Goal: Information Seeking & Learning: Check status

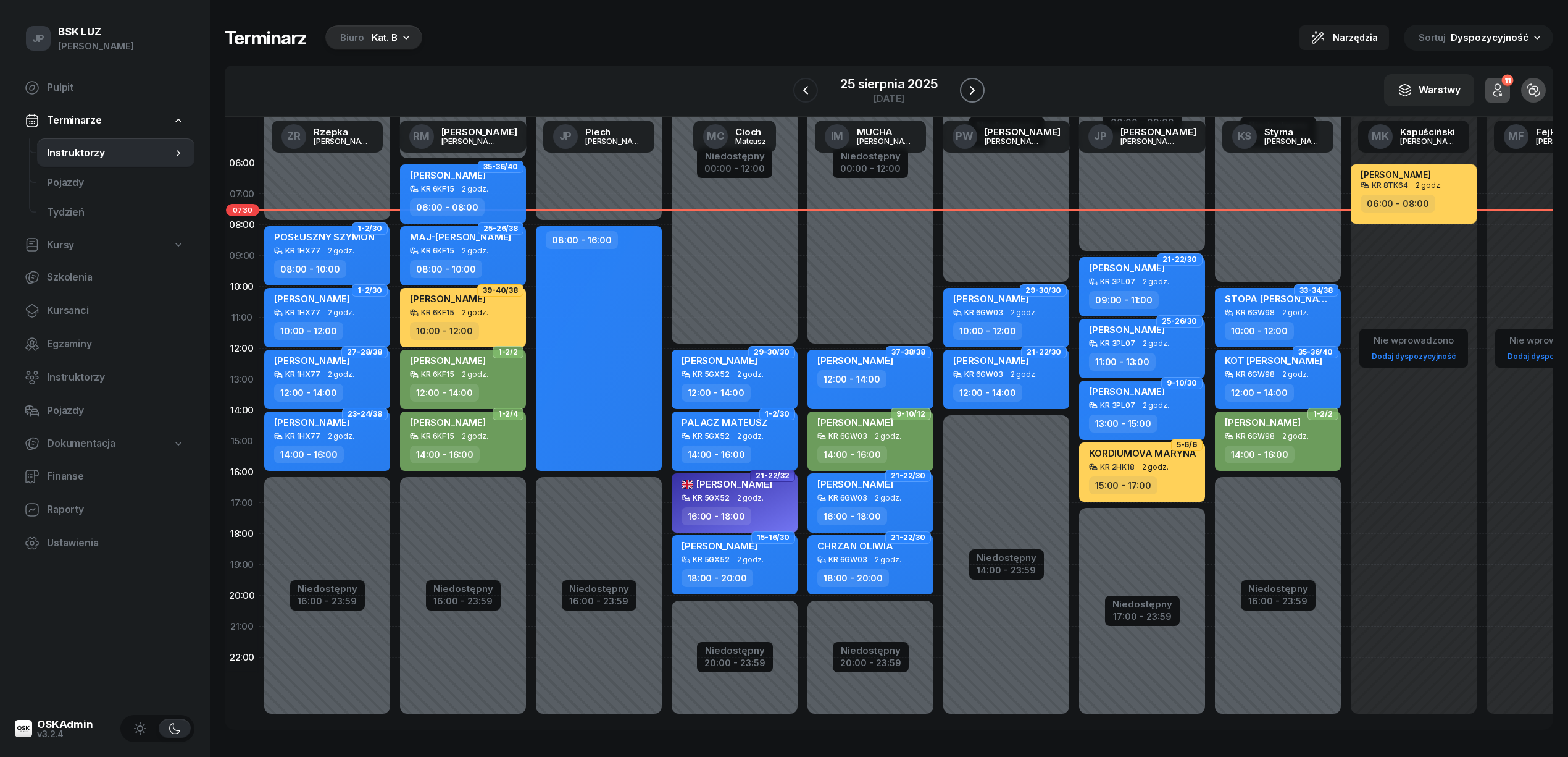
click at [974, 89] on icon "button" at bounding box center [972, 90] width 15 height 15
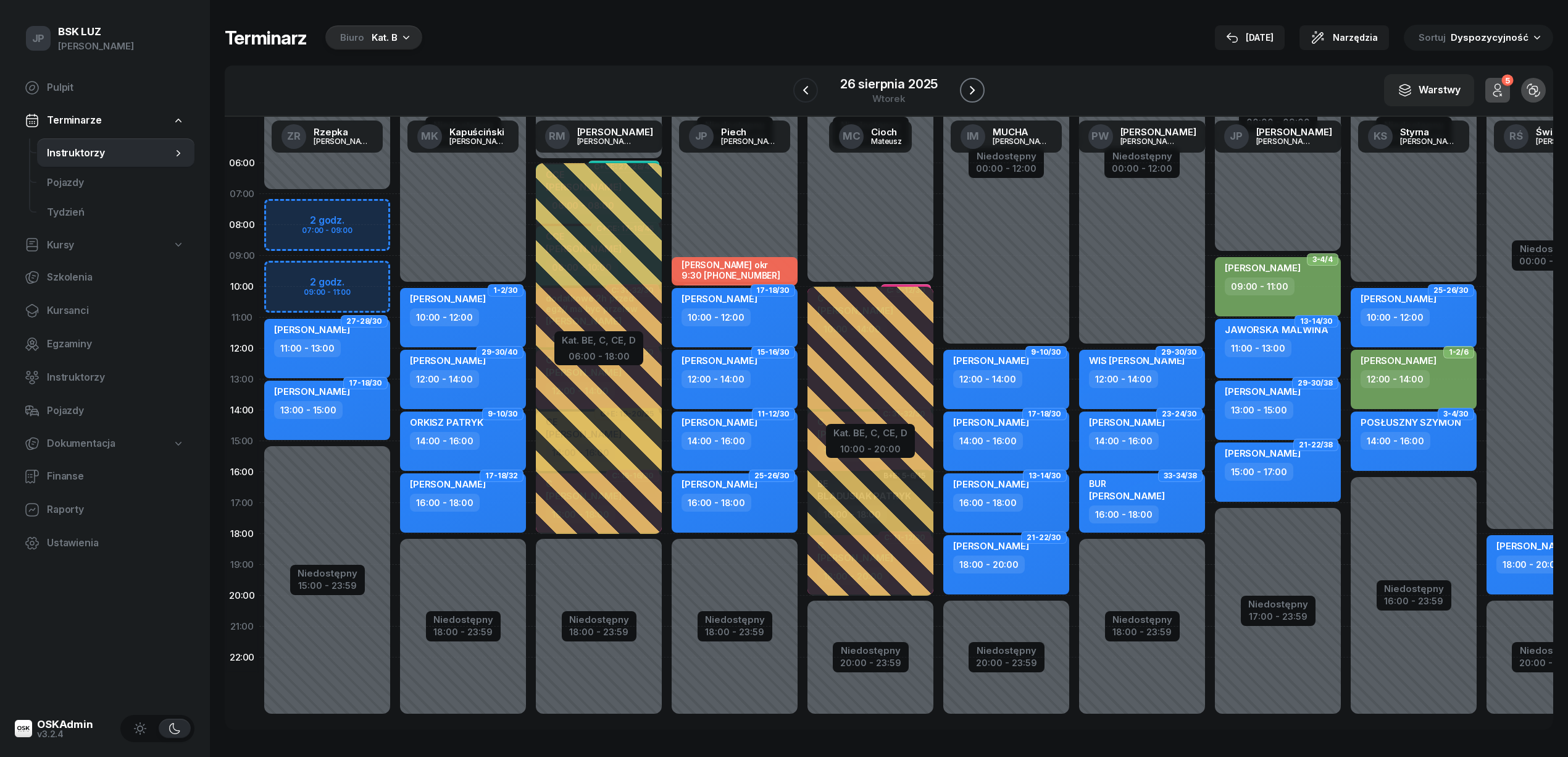
click at [974, 89] on icon "button" at bounding box center [972, 90] width 15 height 15
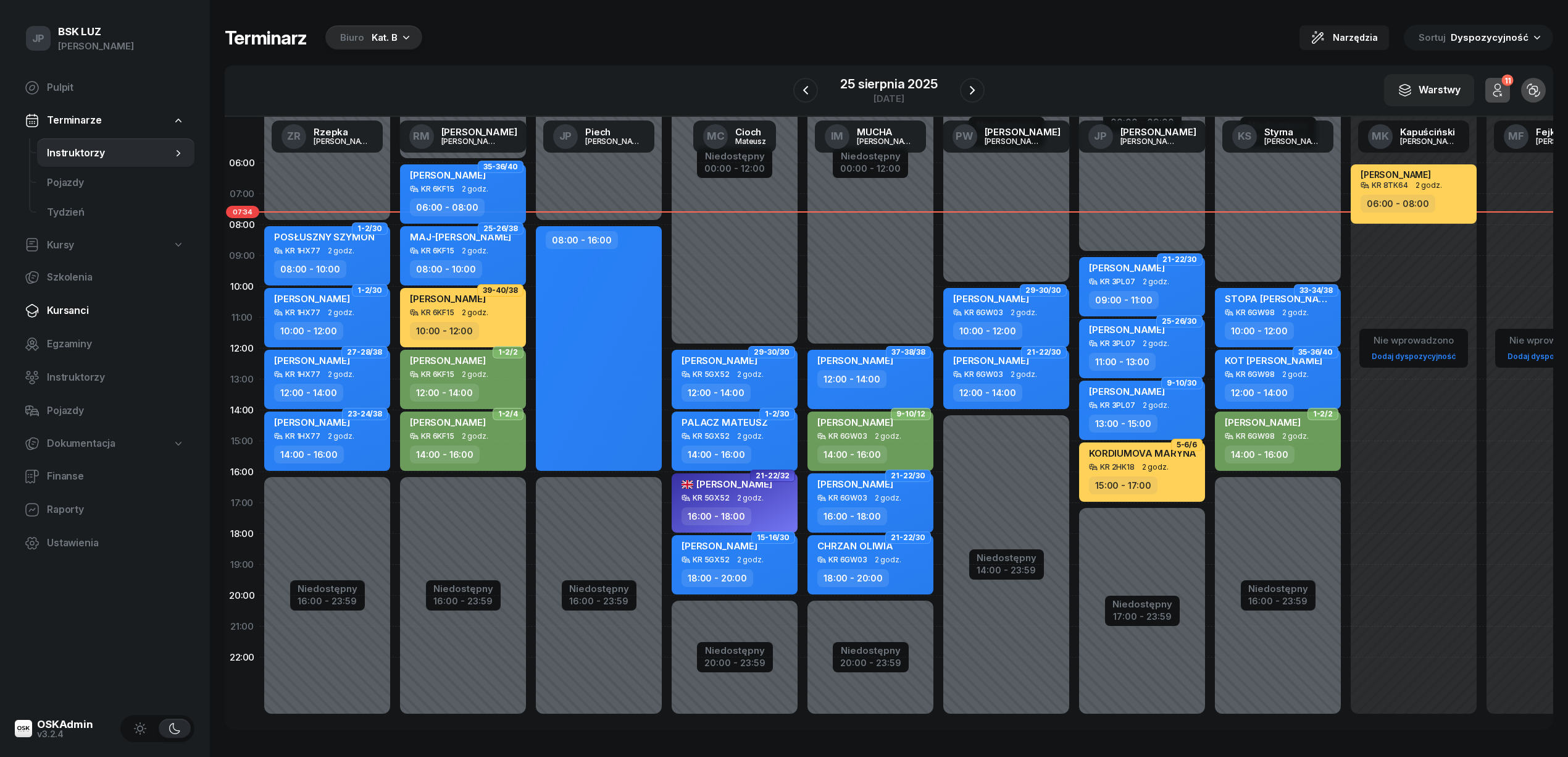
click at [65, 309] on span "Kursanci" at bounding box center [116, 311] width 138 height 16
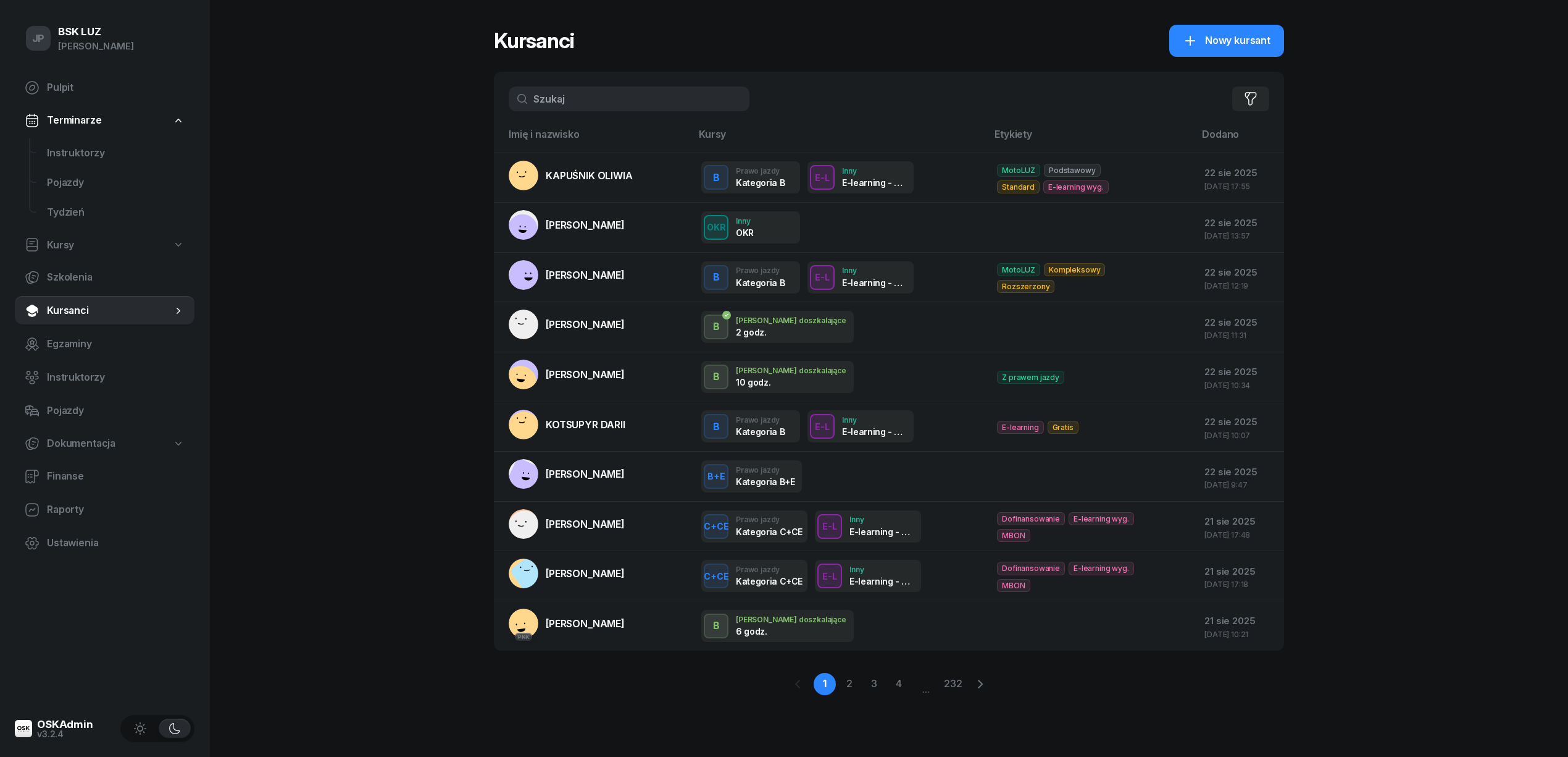
click at [571, 103] on input "text" at bounding box center [629, 99] width 240 height 25
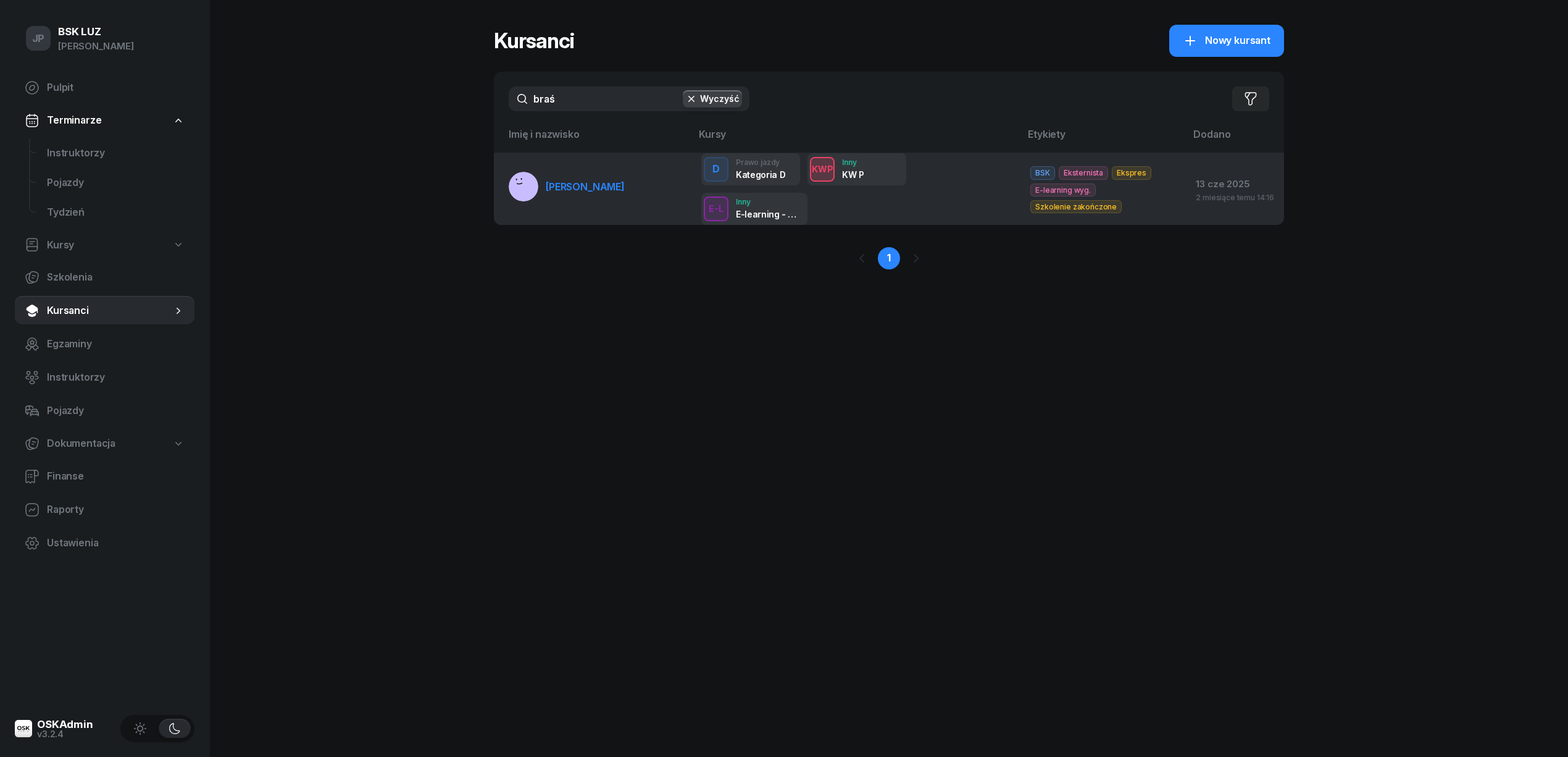
type input "braś"
click at [604, 186] on span "[PERSON_NAME]" at bounding box center [585, 186] width 79 height 12
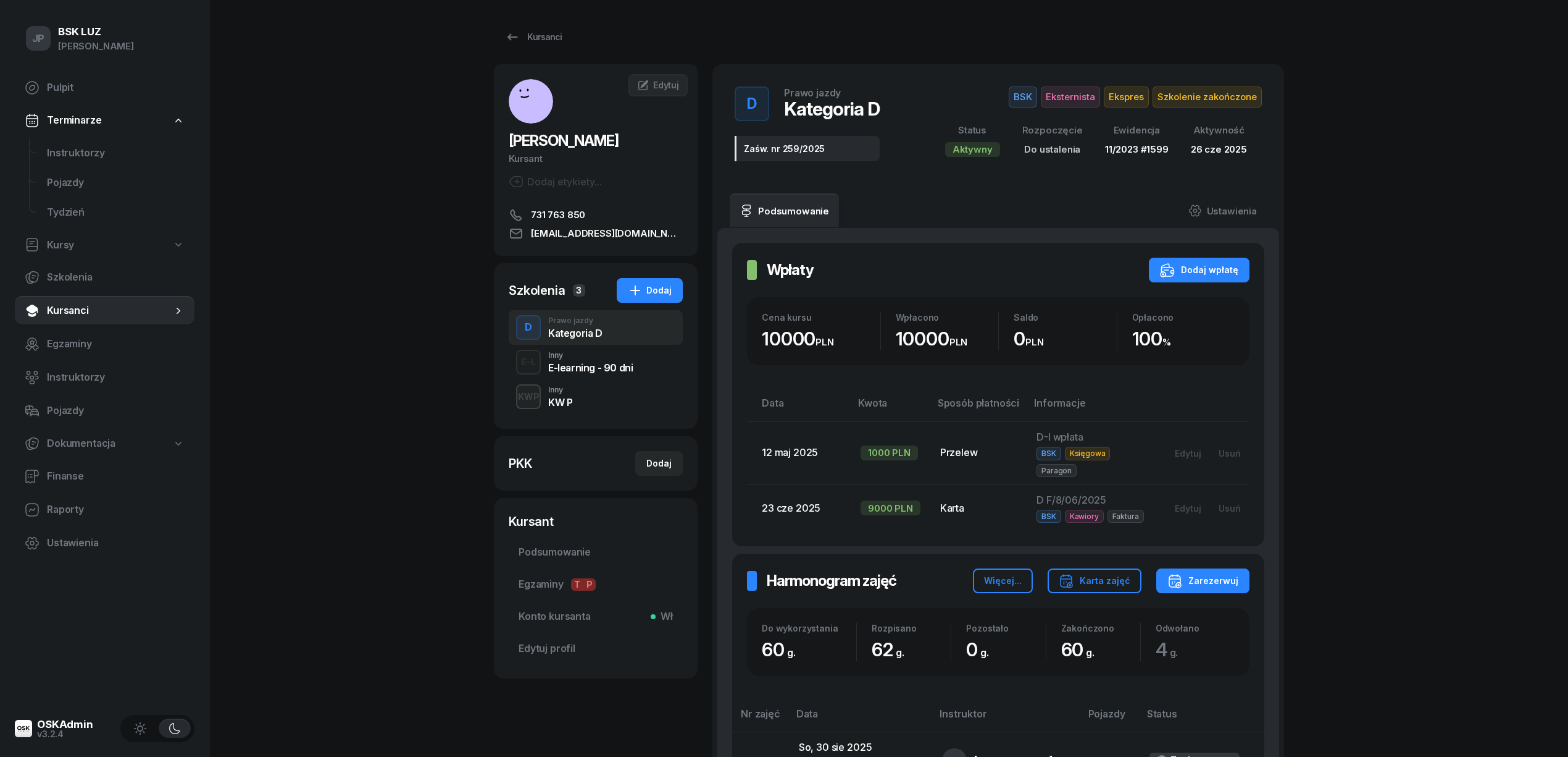
click at [551, 401] on div "KW P" at bounding box center [560, 402] width 24 height 10
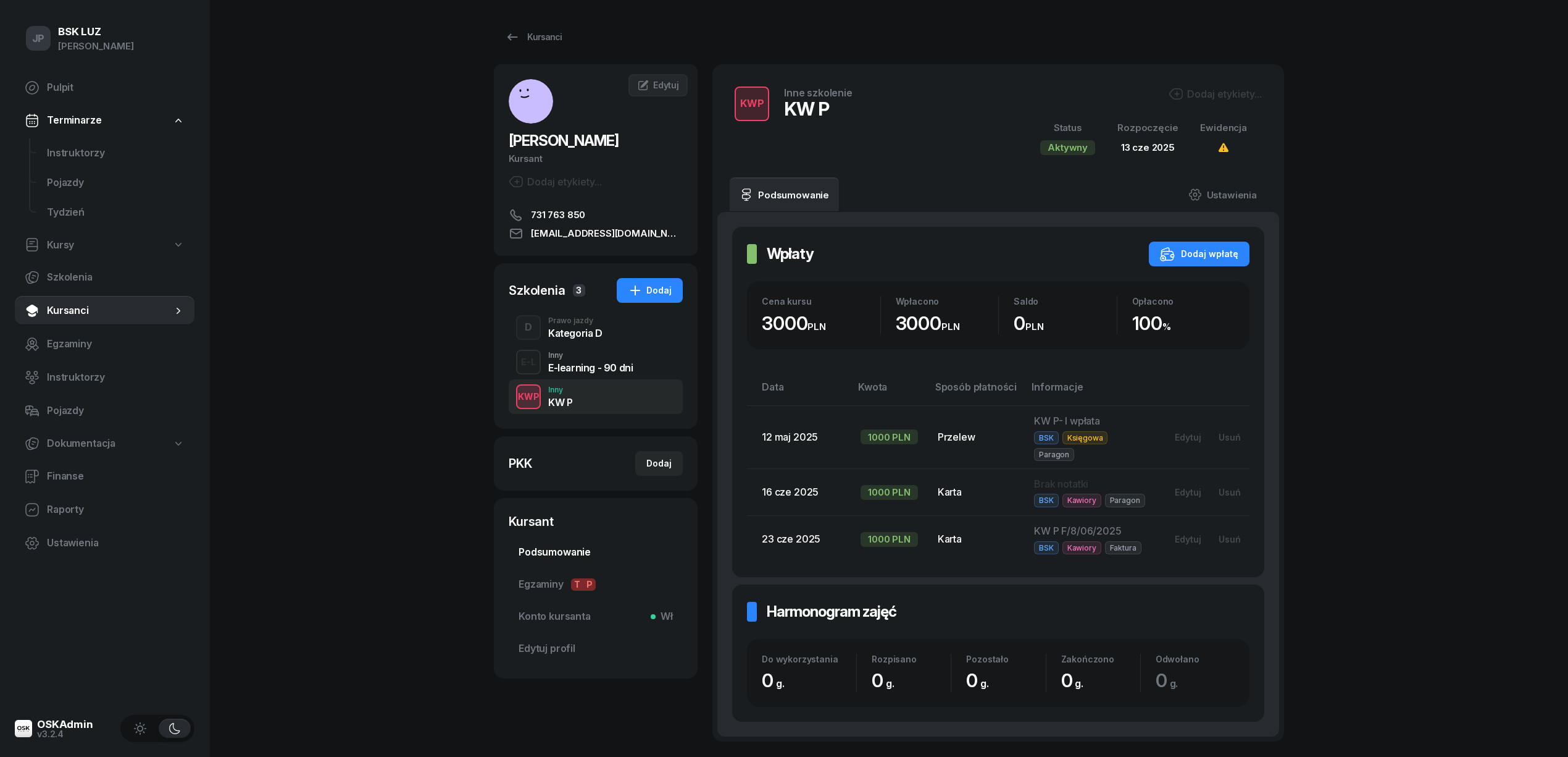
click at [544, 550] on span "Podsumowanie" at bounding box center [596, 553] width 154 height 16
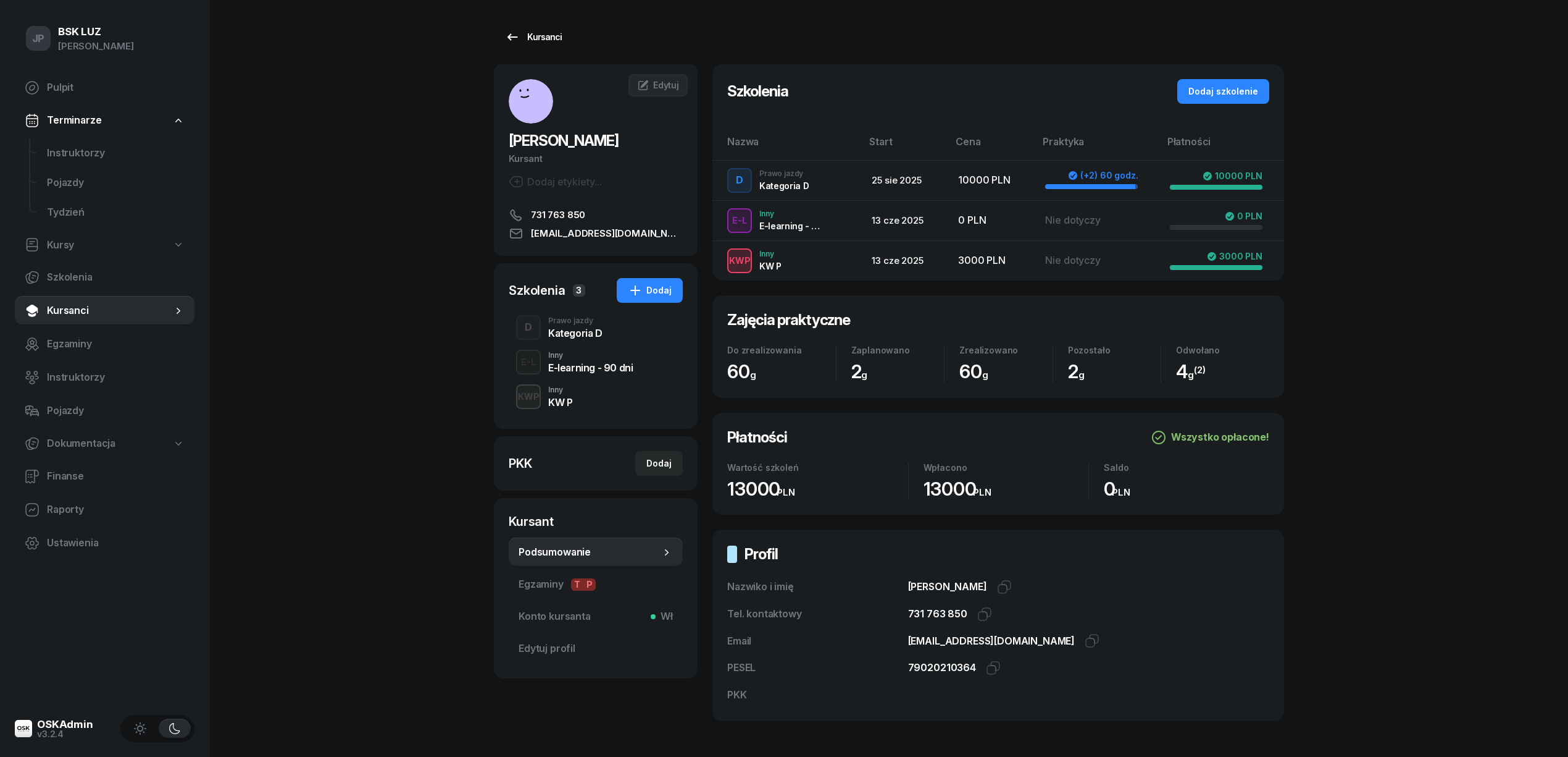
click at [539, 35] on div "Kursanci" at bounding box center [533, 37] width 57 height 15
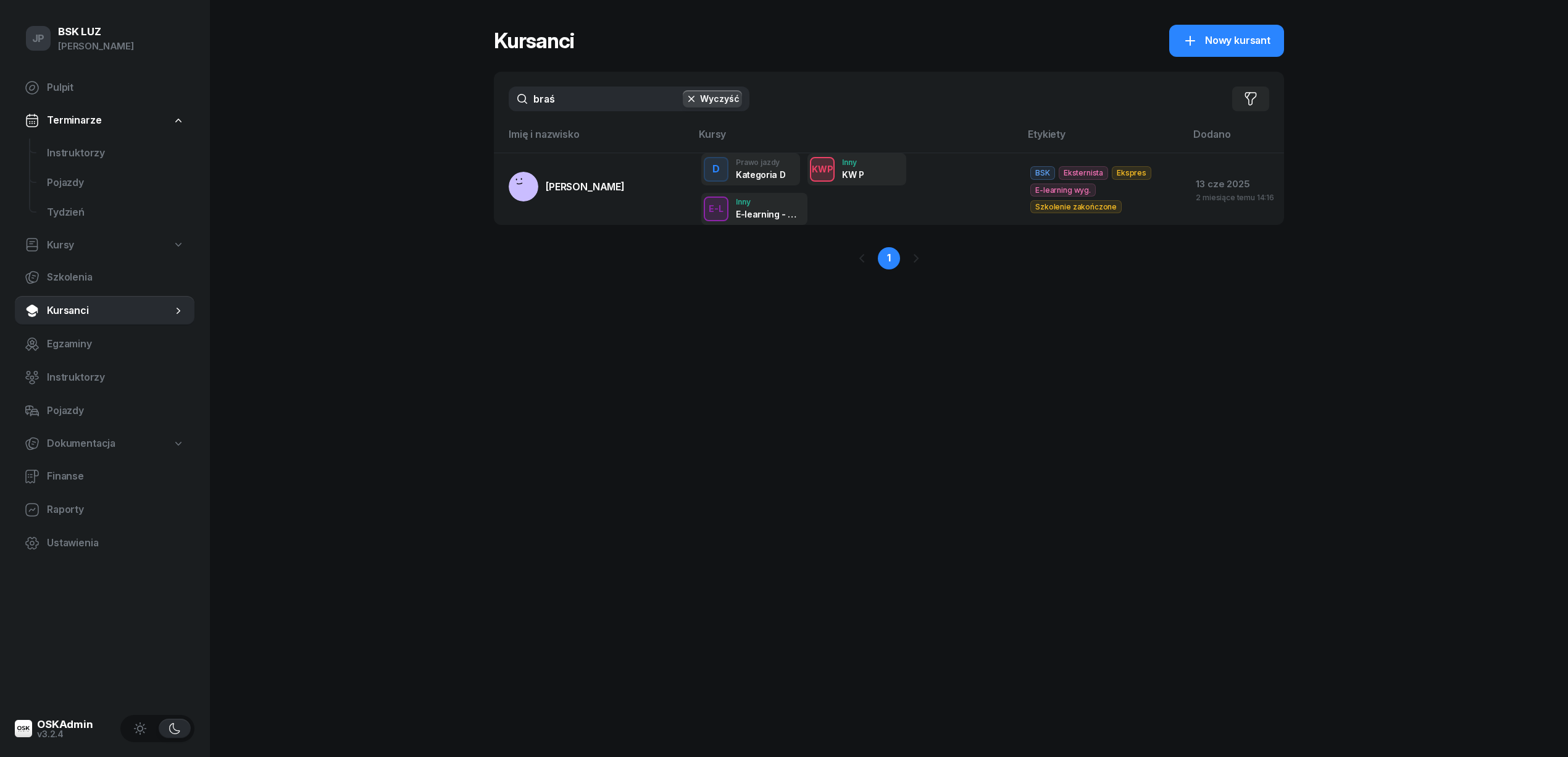
drag, startPoint x: 562, startPoint y: 104, endPoint x: 497, endPoint y: 107, distance: 65.1
click at [497, 107] on div "braś Wyczyść Filtruj" at bounding box center [889, 99] width 790 height 54
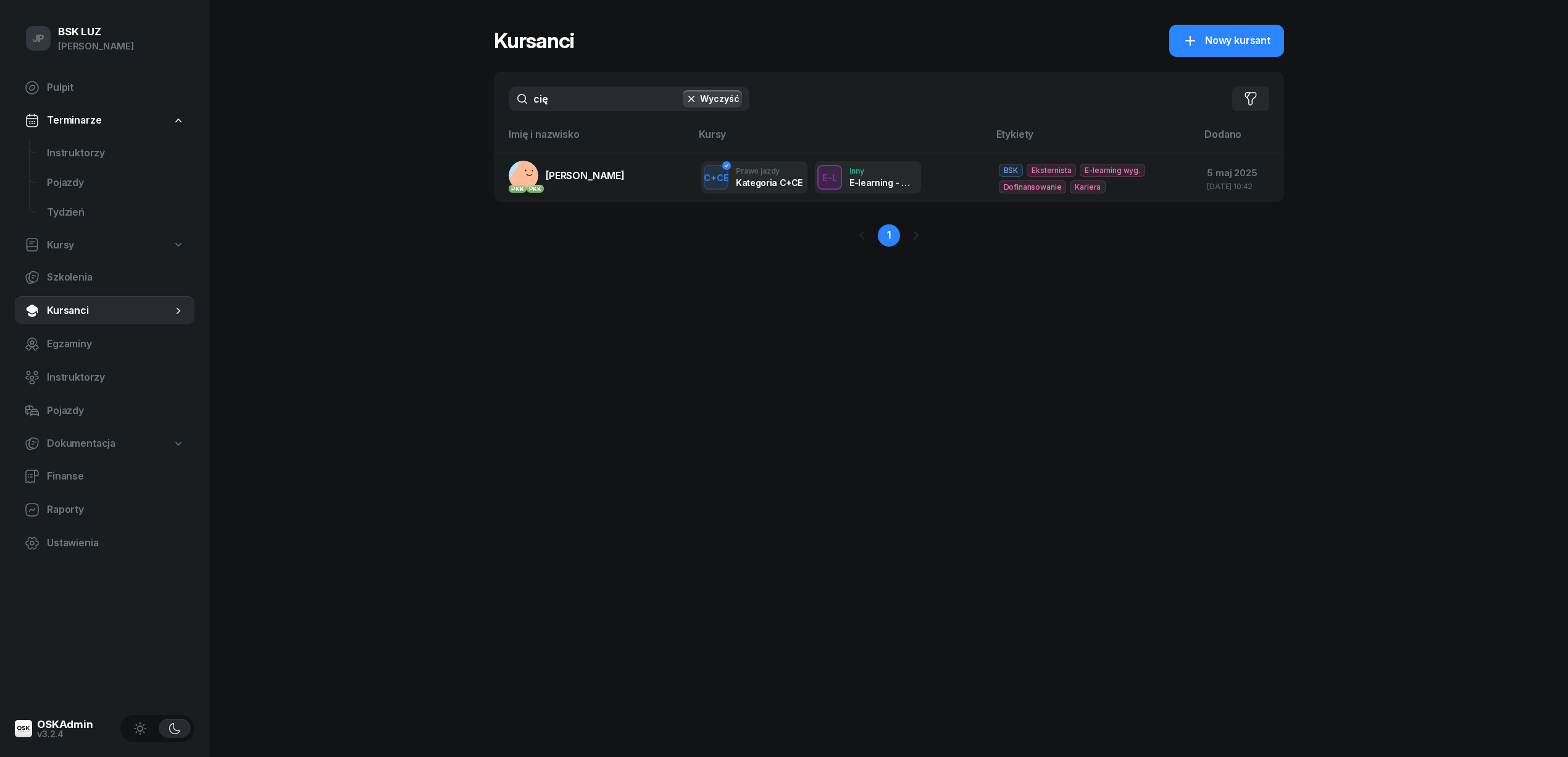
drag, startPoint x: 551, startPoint y: 103, endPoint x: 528, endPoint y: 104, distance: 23.0
click at [528, 104] on input "cię" at bounding box center [629, 99] width 240 height 25
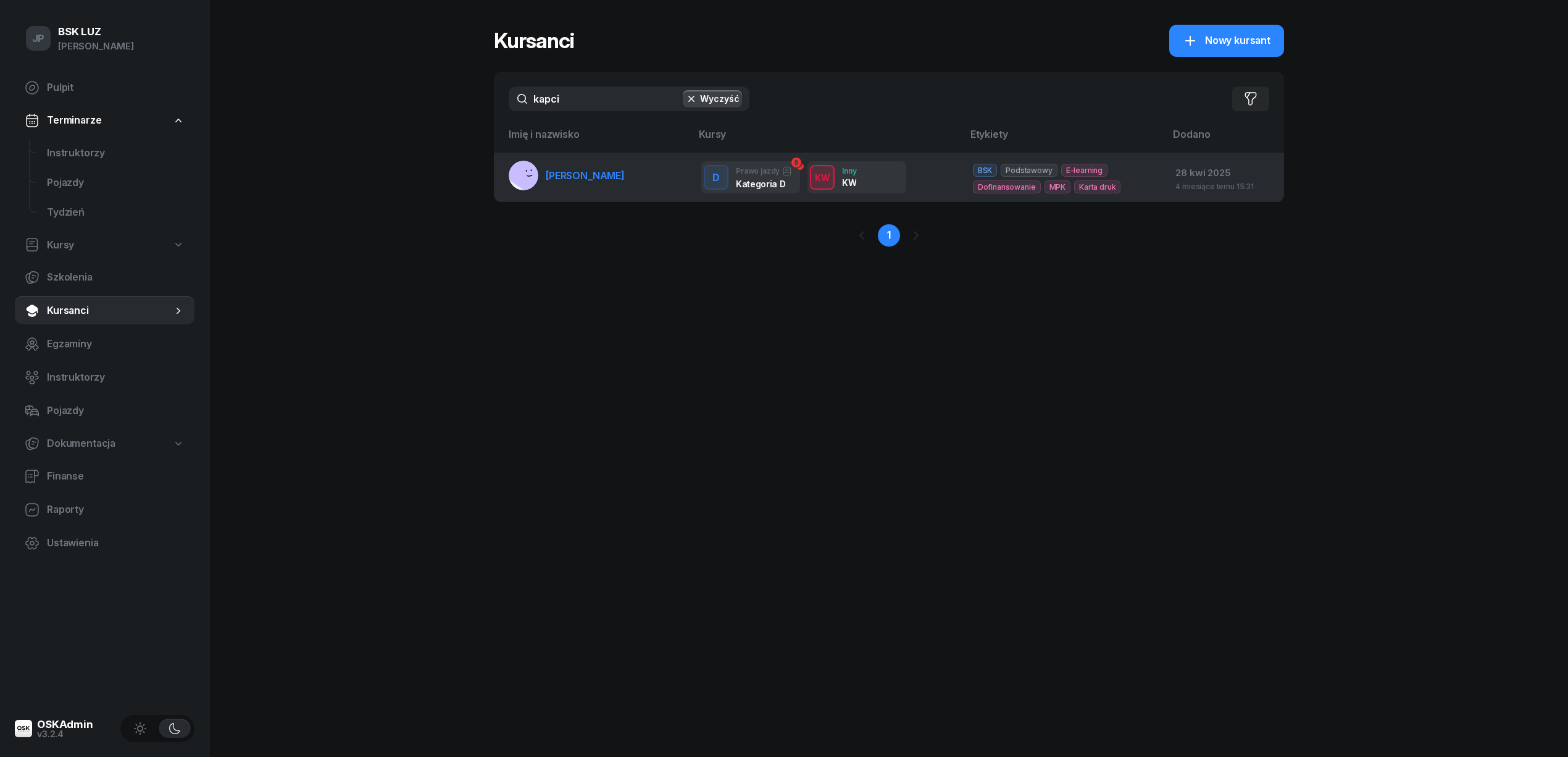
type input "kapci"
click at [569, 172] on span "[PERSON_NAME]" at bounding box center [585, 175] width 79 height 12
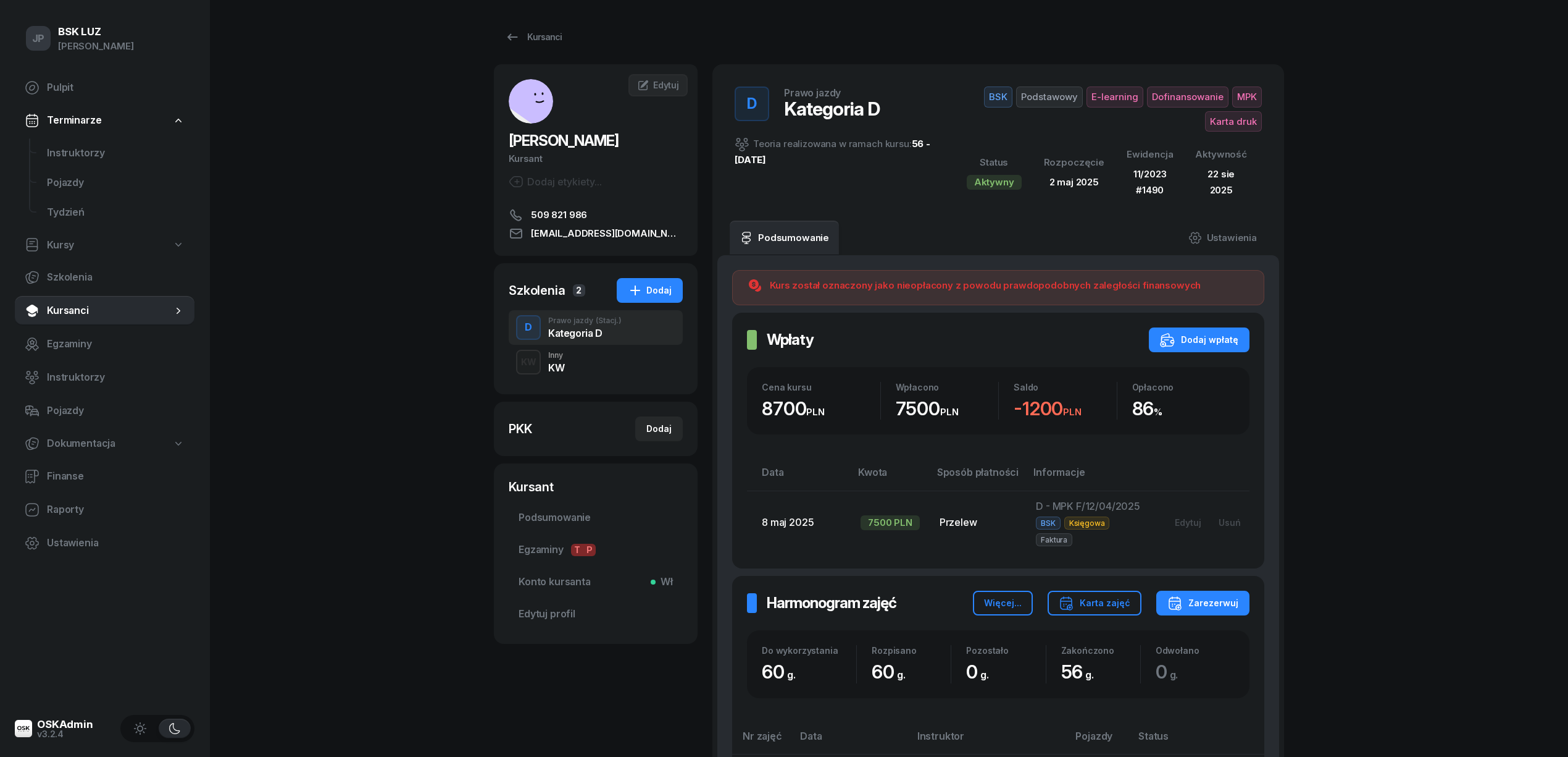
click at [543, 364] on div "KW Inny KW" at bounding box center [596, 362] width 174 height 34
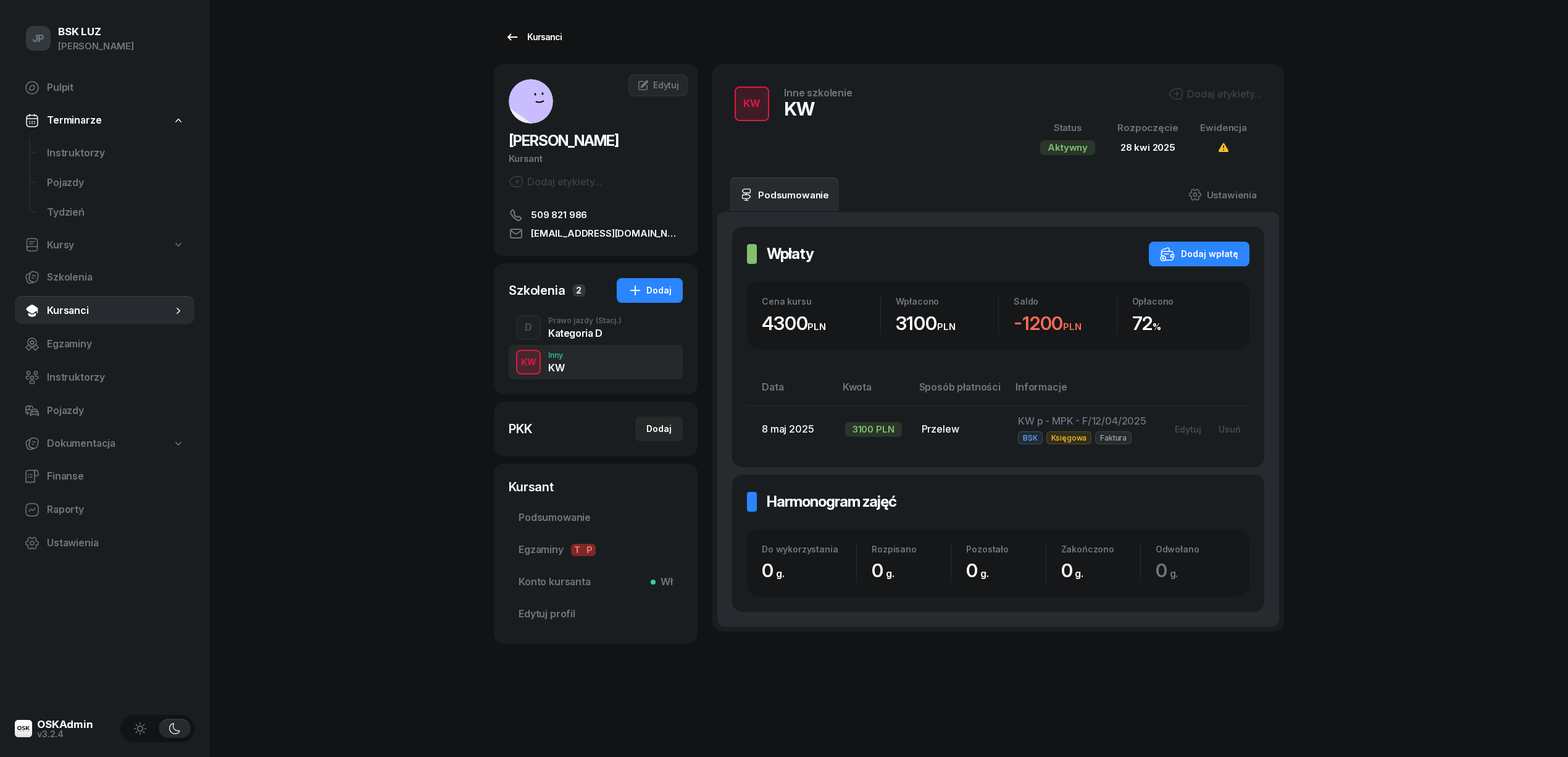
click at [554, 37] on div "Kursanci" at bounding box center [533, 37] width 57 height 15
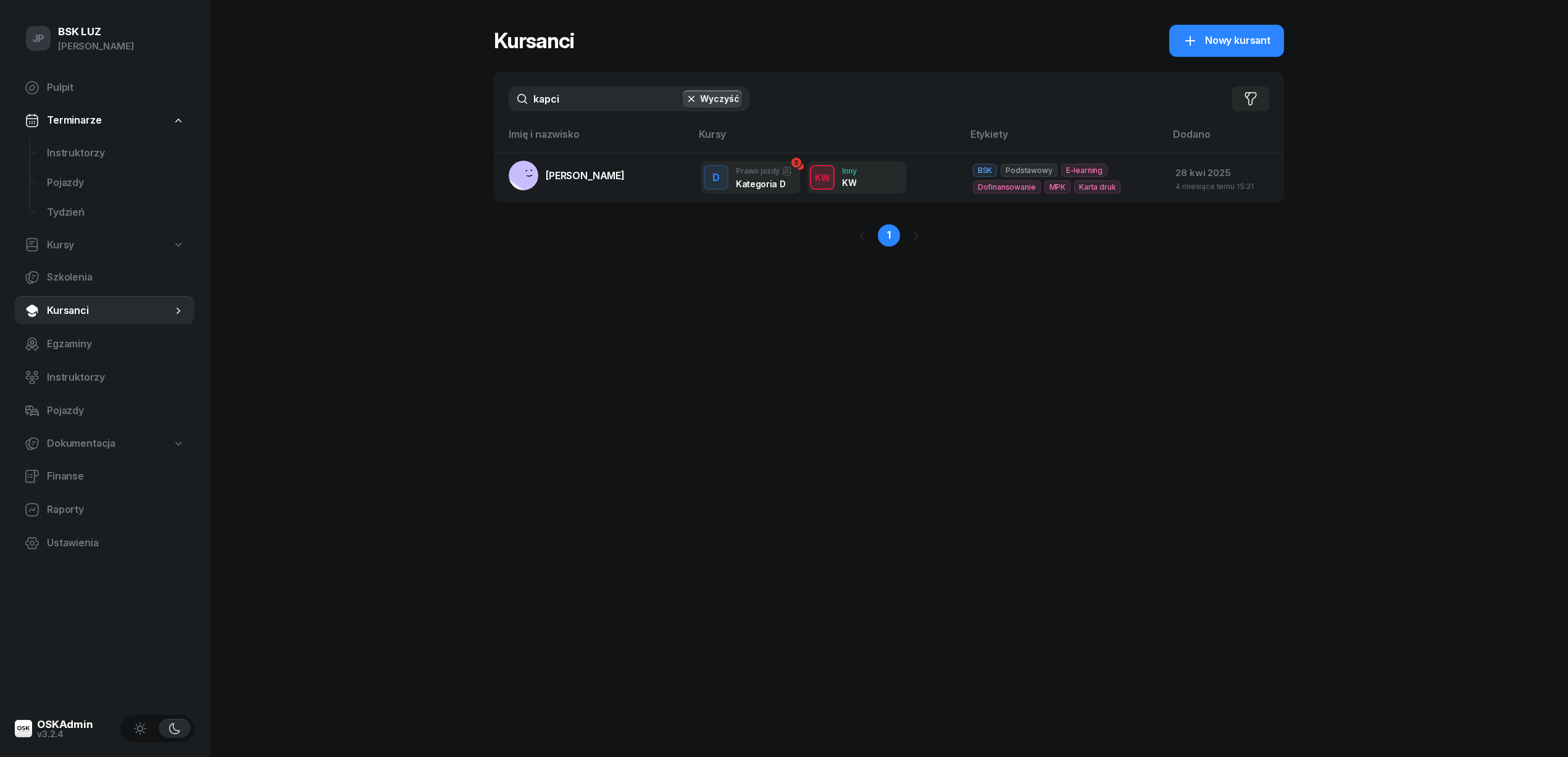
drag, startPoint x: 565, startPoint y: 100, endPoint x: 505, endPoint y: 102, distance: 60.0
click at [505, 102] on div "kapci Wyczyść Filtruj" at bounding box center [889, 99] width 790 height 54
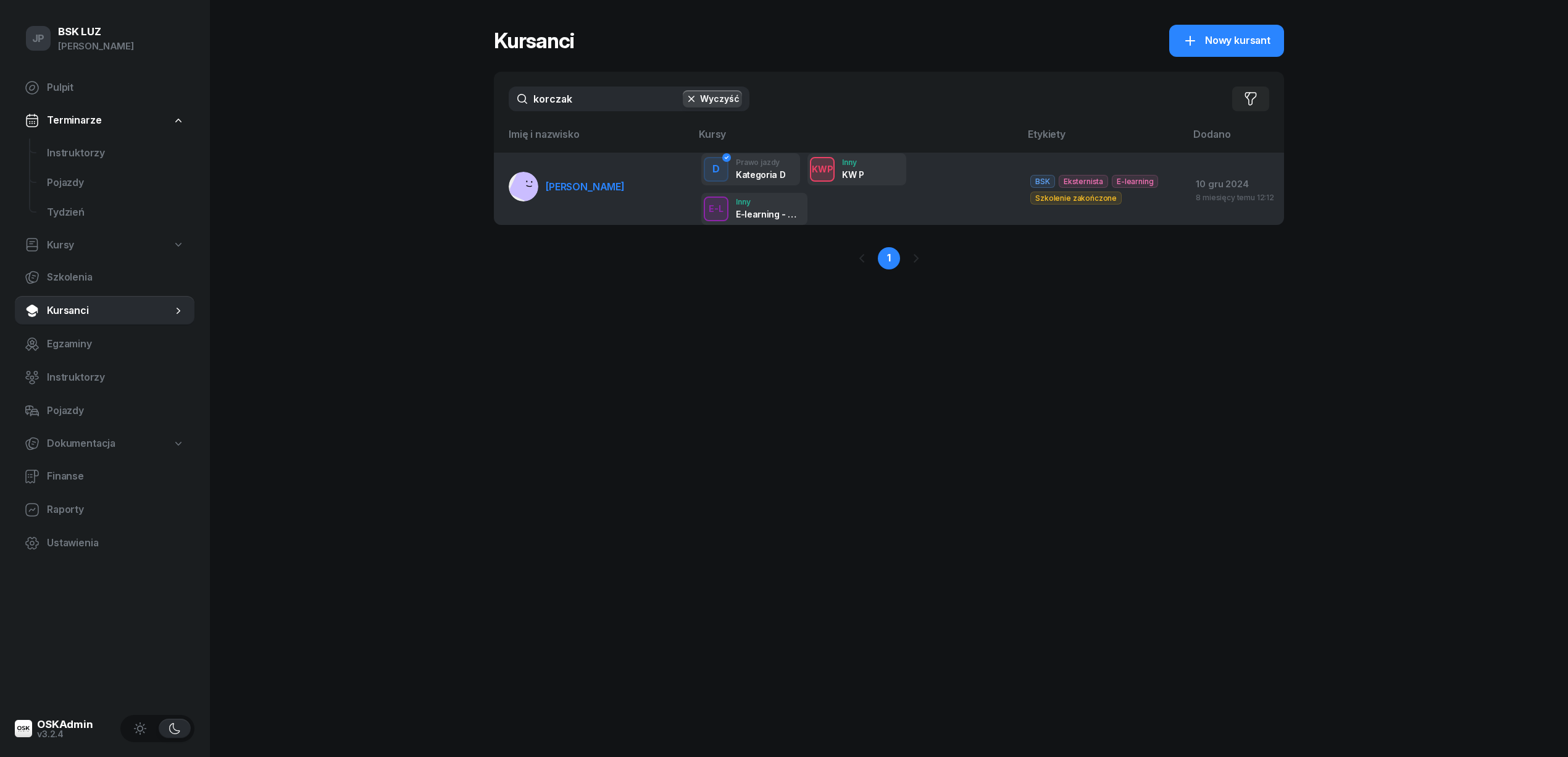
type input "korczak"
click at [549, 181] on span "[PERSON_NAME]" at bounding box center [585, 186] width 79 height 12
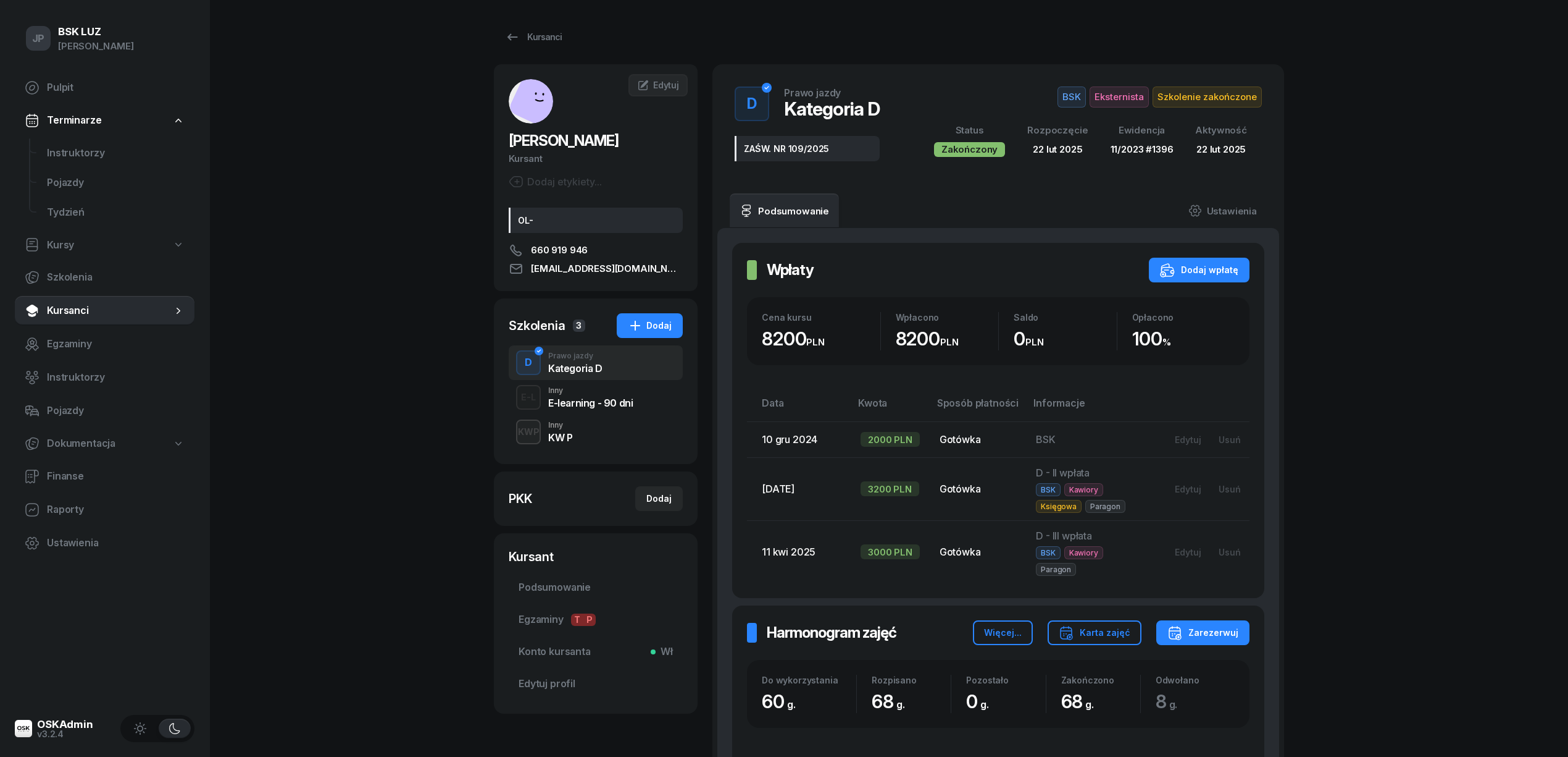
click at [558, 436] on div "KW P" at bounding box center [560, 438] width 24 height 10
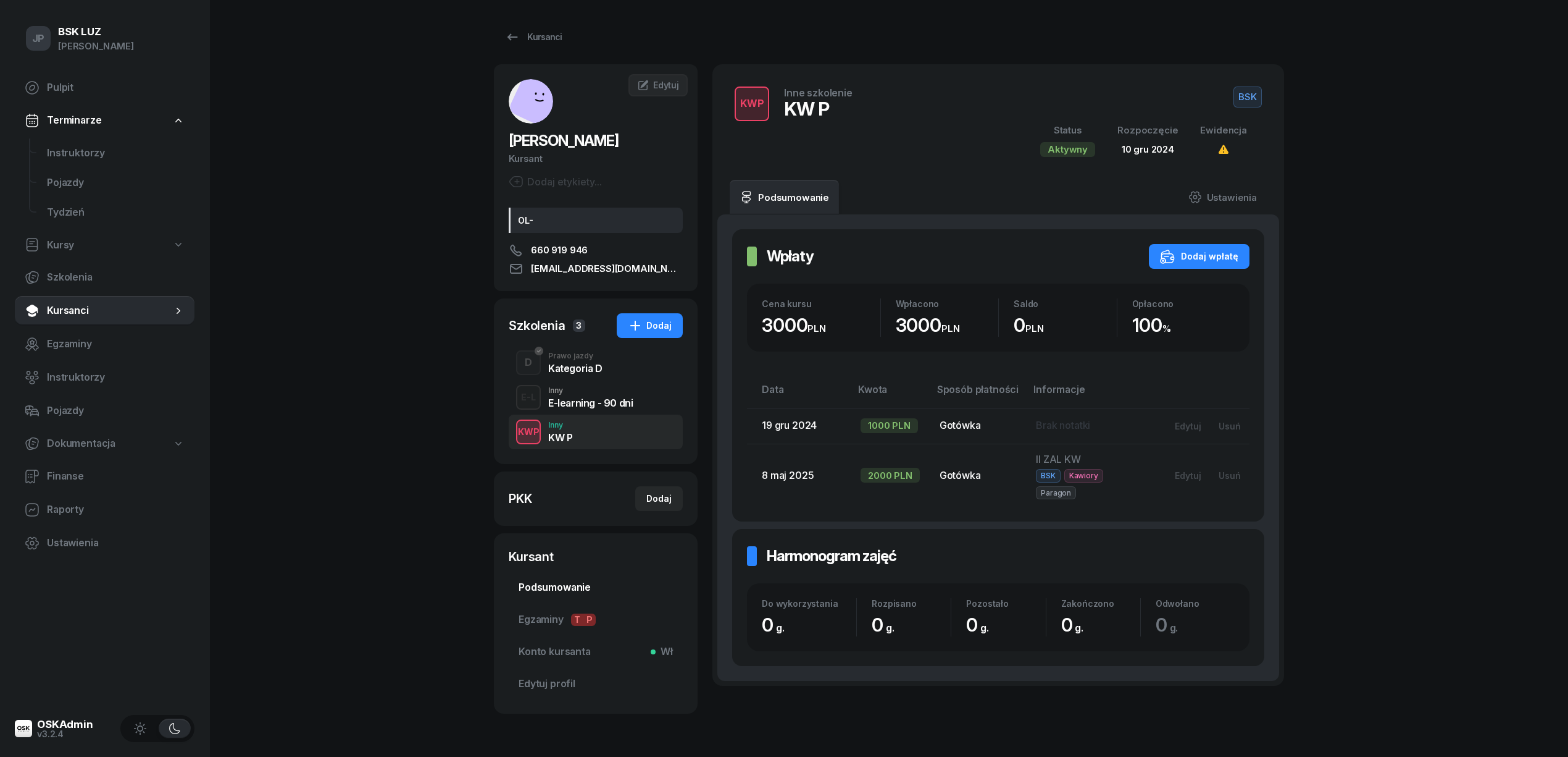
click at [542, 588] on span "Podsumowanie" at bounding box center [596, 588] width 154 height 16
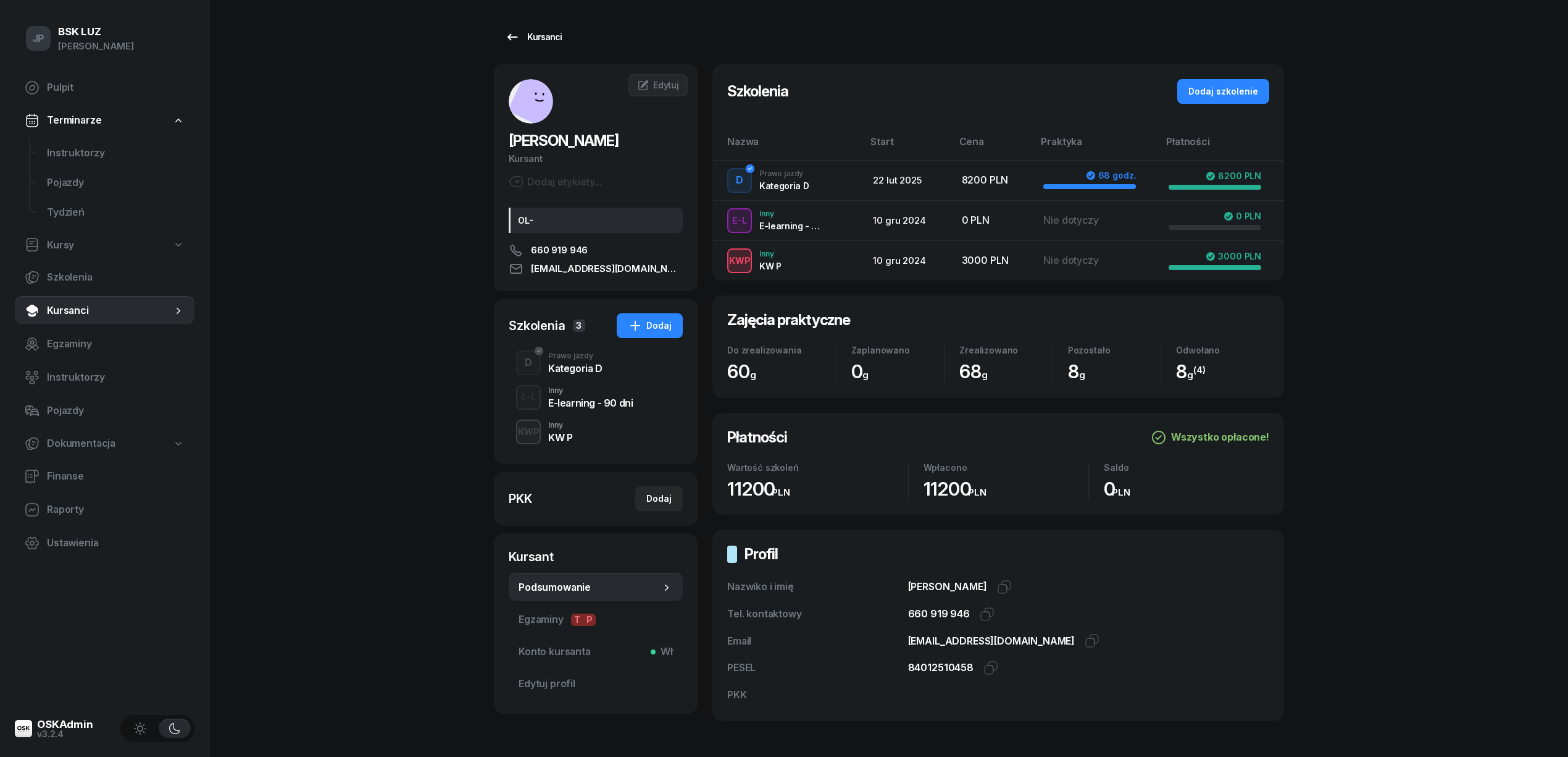
click at [546, 35] on div "Kursanci" at bounding box center [533, 37] width 57 height 15
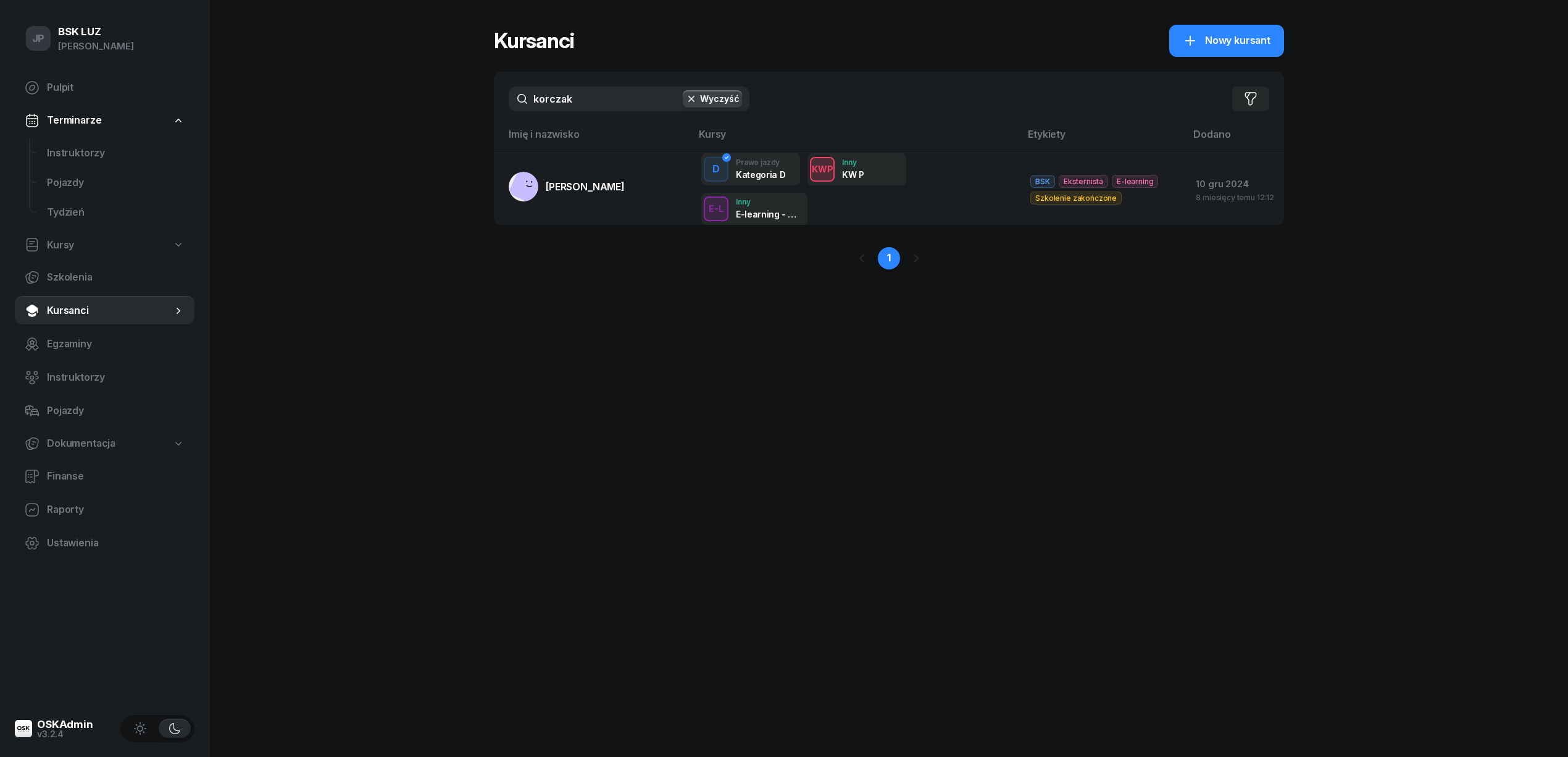
drag, startPoint x: 579, startPoint y: 92, endPoint x: 511, endPoint y: 97, distance: 68.2
click at [511, 97] on input "korczak" at bounding box center [629, 99] width 240 height 25
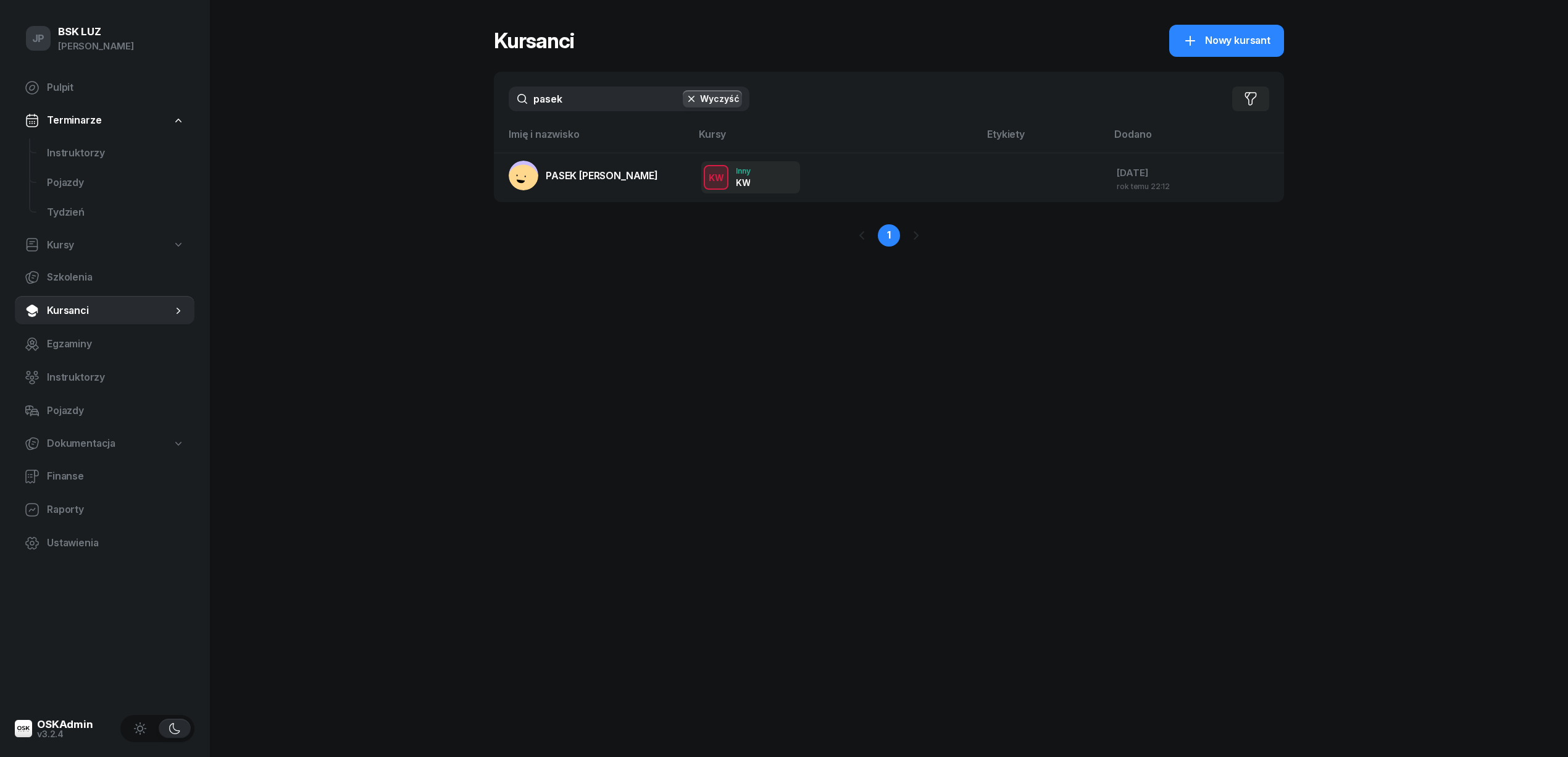
type input "pasek"
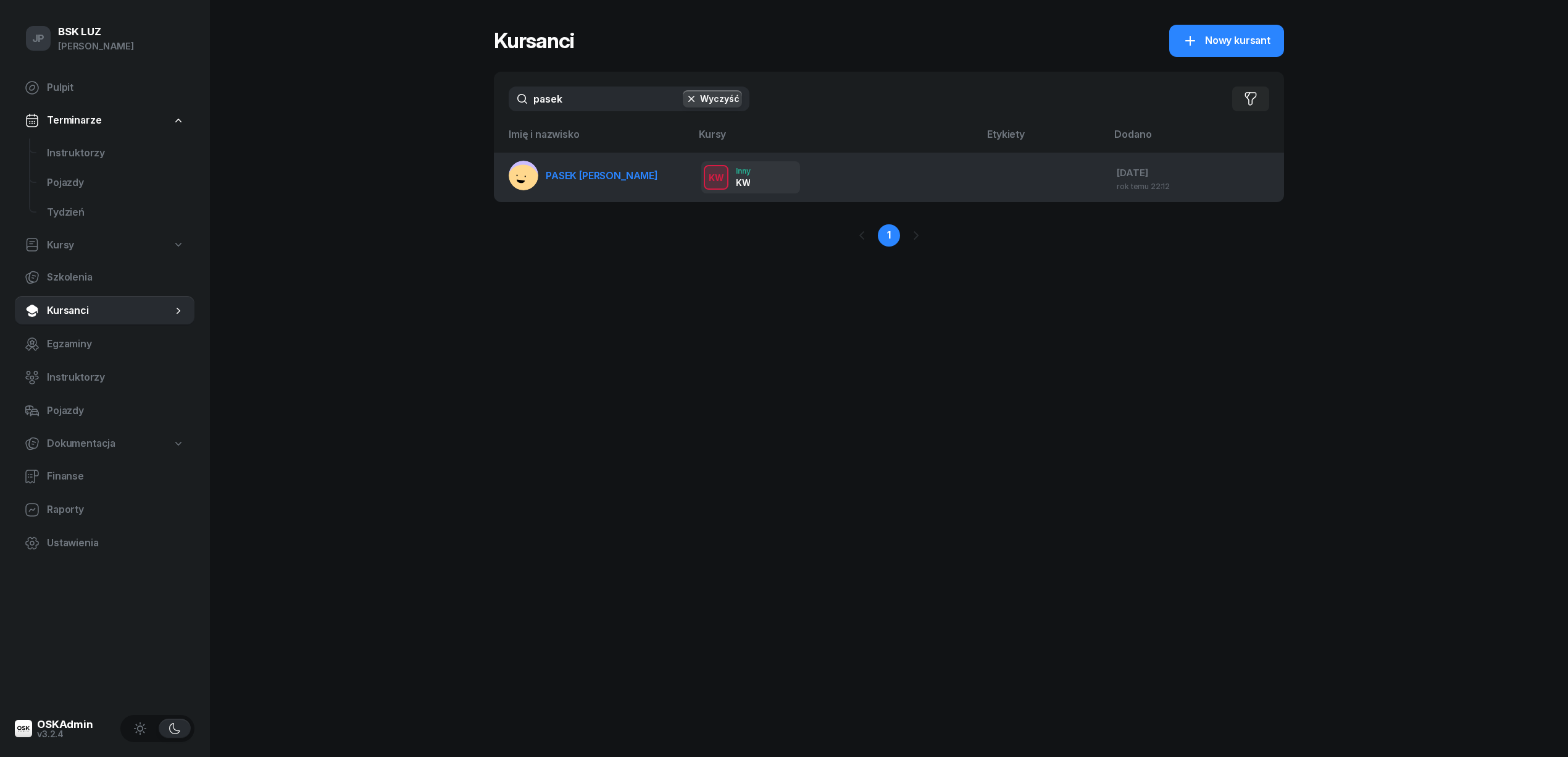
click at [569, 173] on span "PASEK [PERSON_NAME]" at bounding box center [601, 175] width 112 height 12
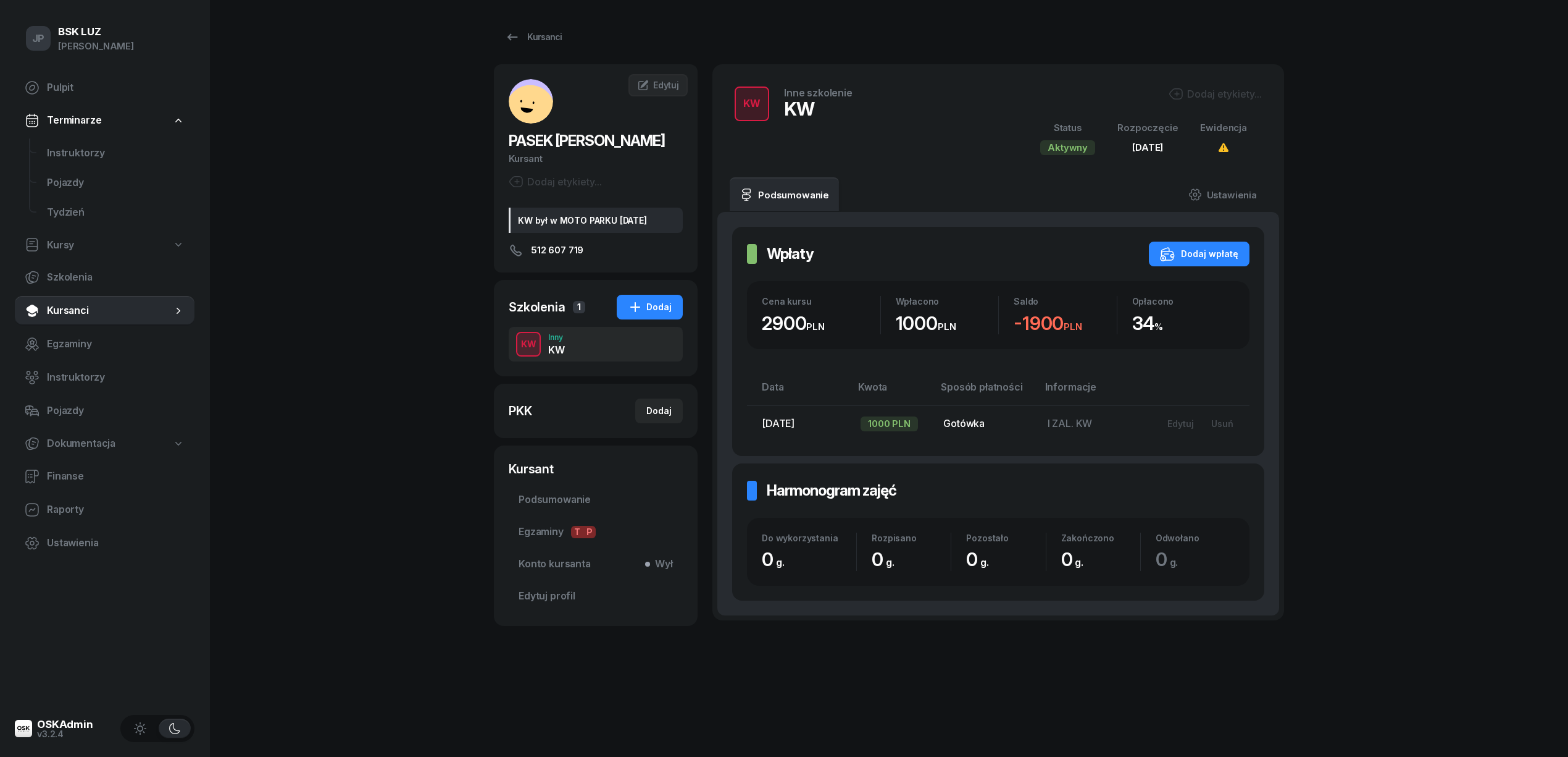
click at [526, 346] on div "KW" at bounding box center [528, 343] width 25 height 16
click at [548, 31] on div "Kursanci" at bounding box center [533, 37] width 57 height 15
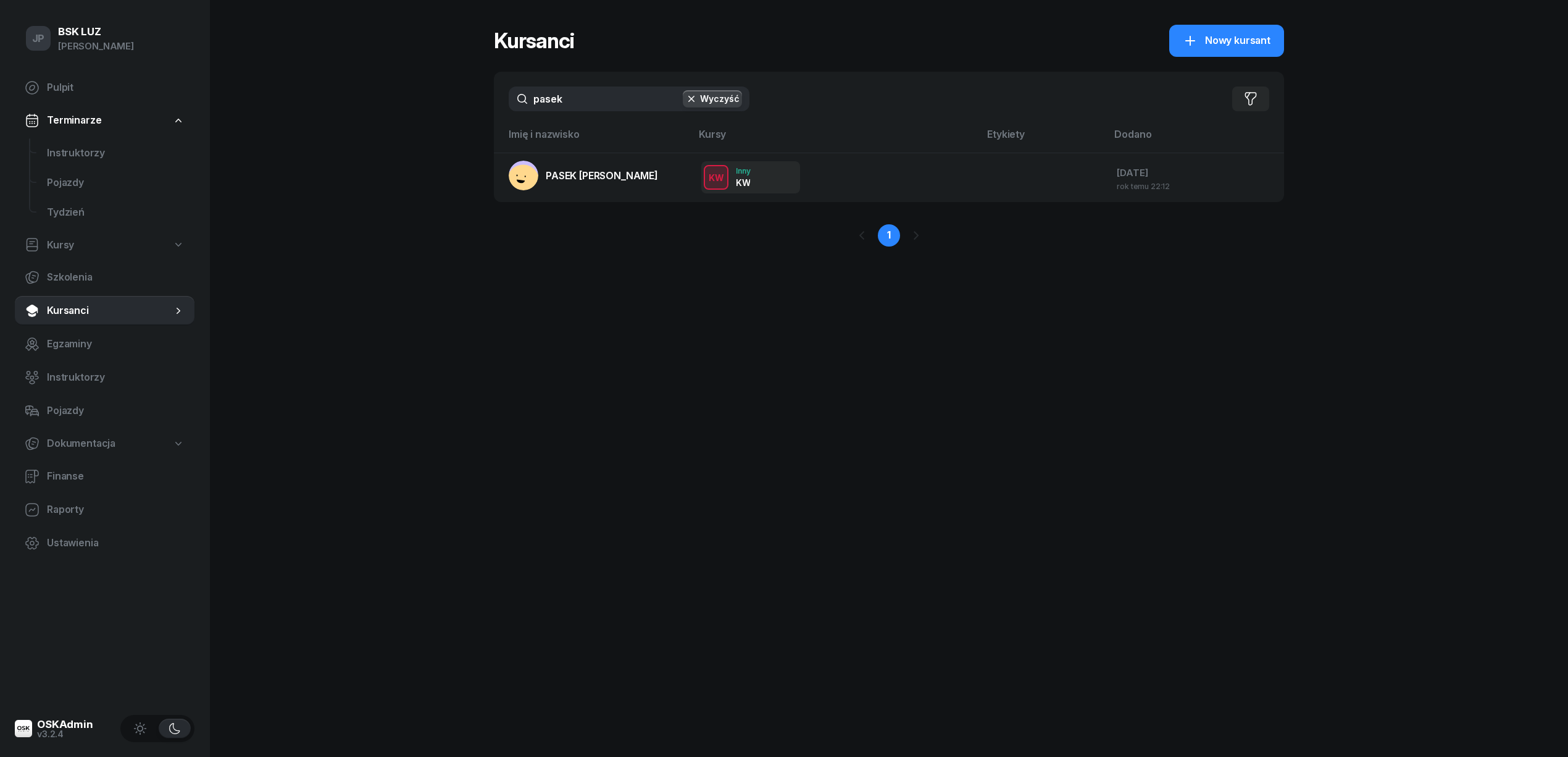
drag, startPoint x: 573, startPoint y: 104, endPoint x: 520, endPoint y: 105, distance: 53.0
click at [520, 105] on input "pasek" at bounding box center [629, 99] width 240 height 25
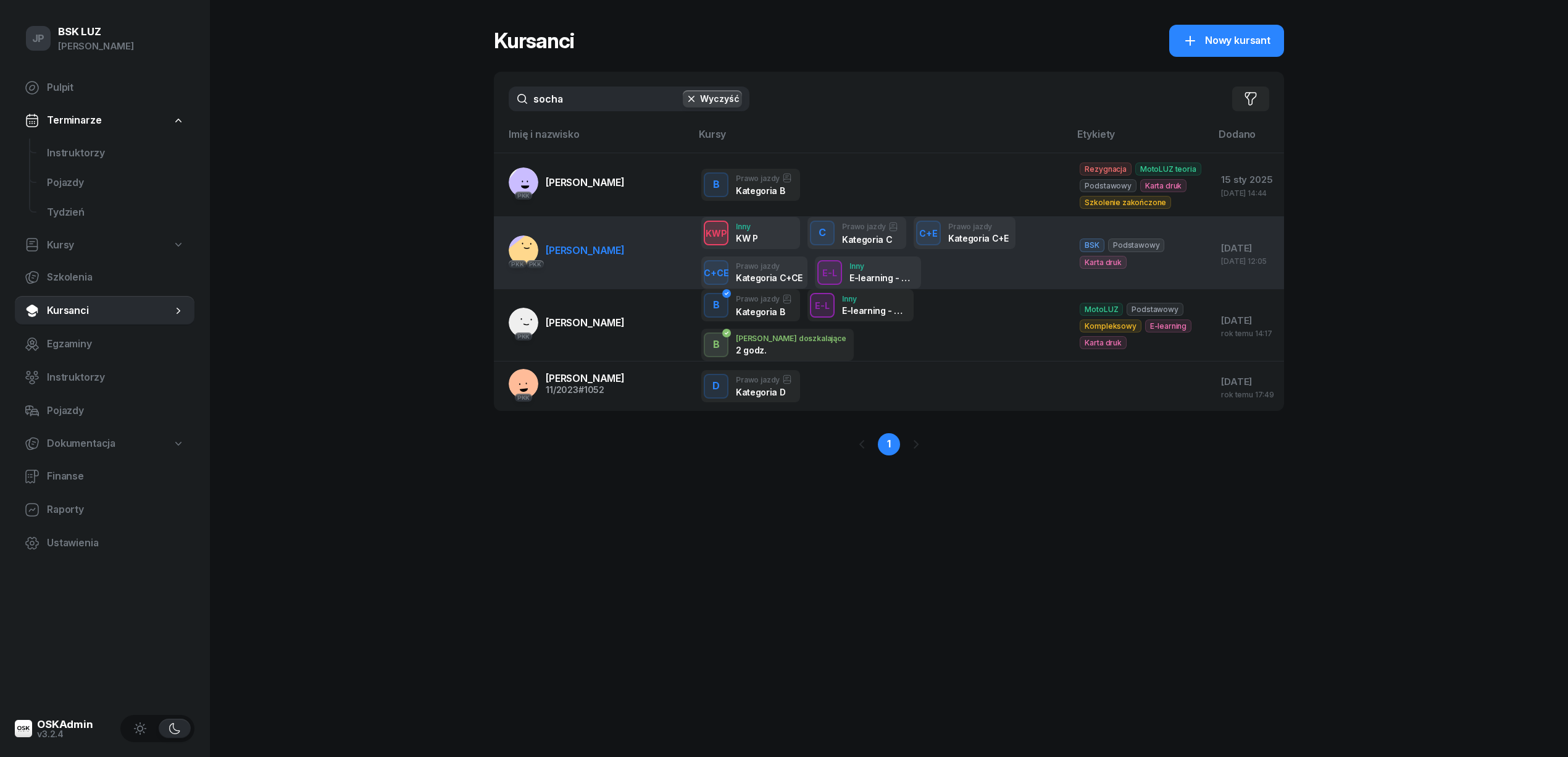
type input "socha"
click at [582, 252] on span "[PERSON_NAME]" at bounding box center [585, 250] width 79 height 12
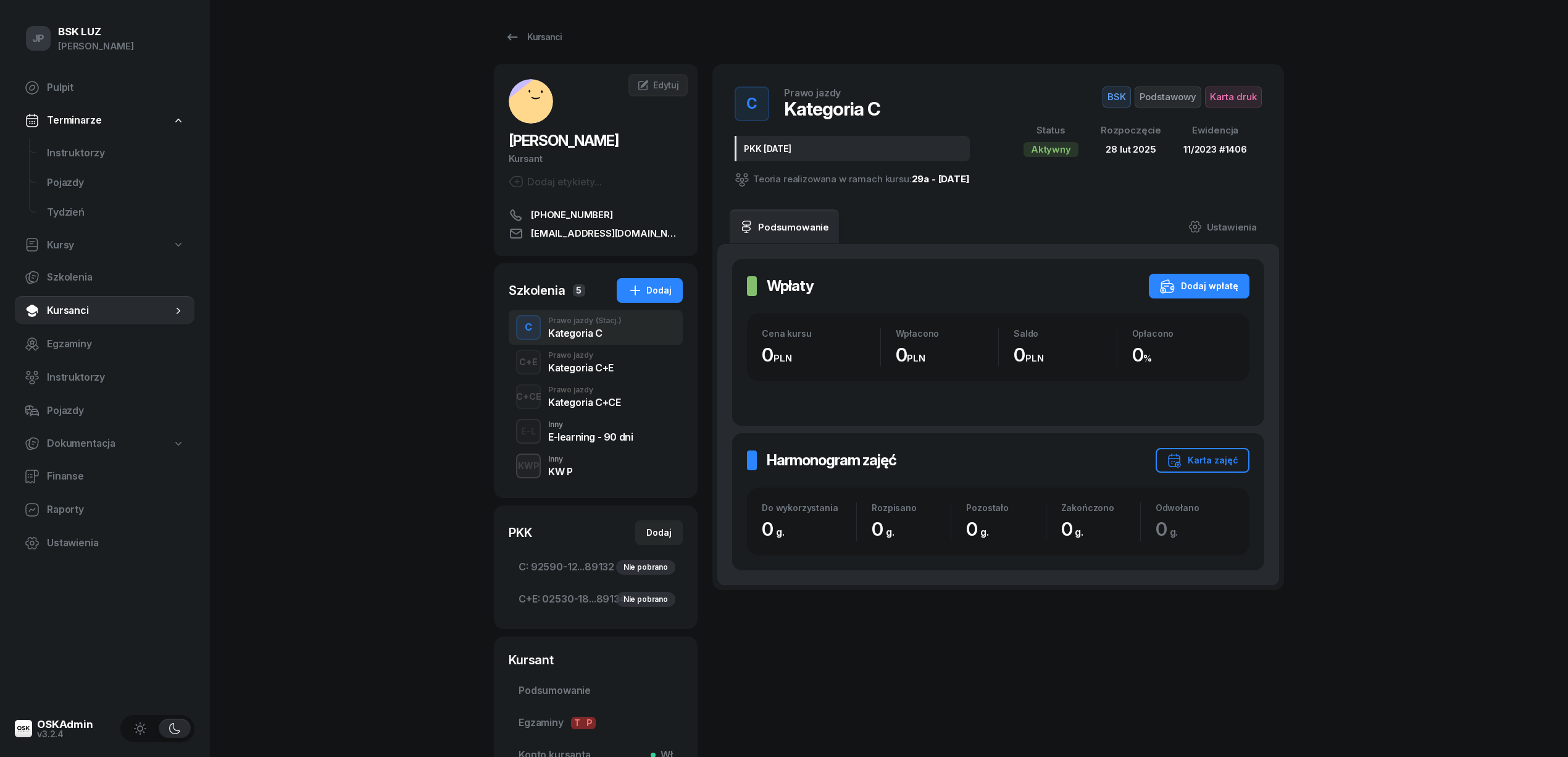
click at [555, 466] on div "KW P" at bounding box center [560, 471] width 24 height 10
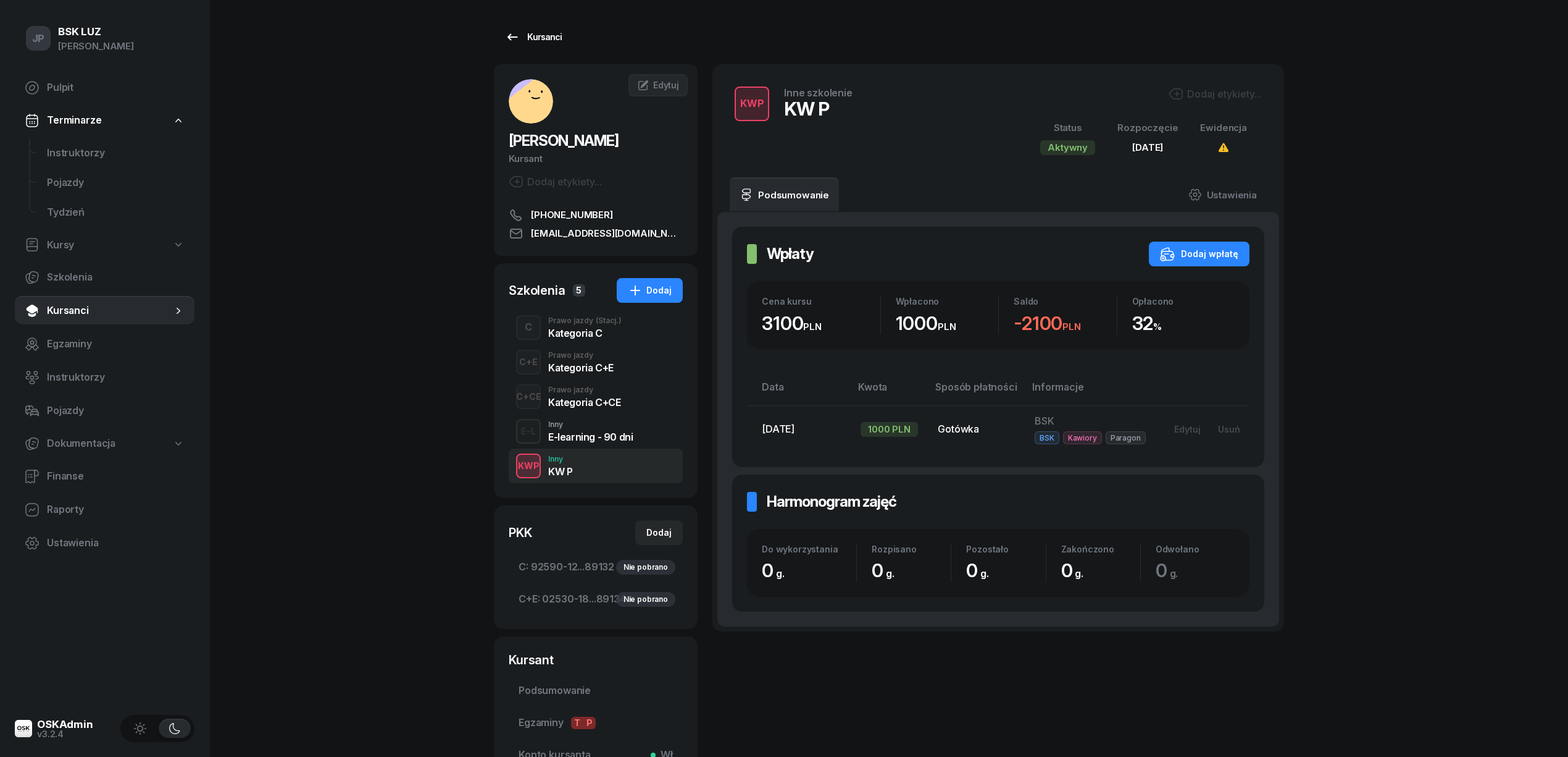
click at [546, 34] on div "Kursanci" at bounding box center [533, 37] width 57 height 15
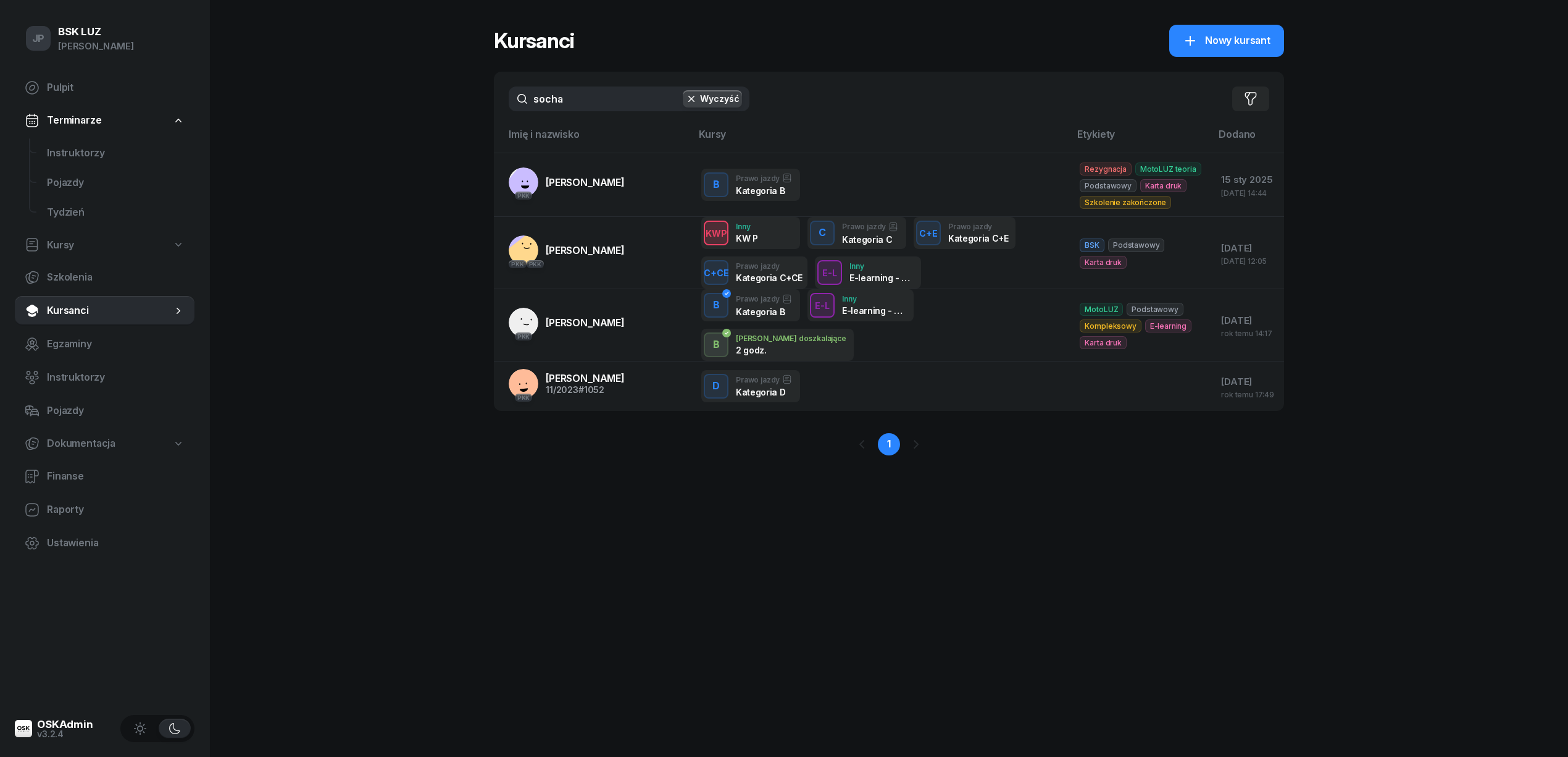
drag, startPoint x: 565, startPoint y: 101, endPoint x: 490, endPoint y: 99, distance: 75.0
click at [490, 99] on div "JP BSK [PERSON_NAME] Pulpit Terminarze Instruktorzy Pojazdy Tydzień Kursy Szkol…" at bounding box center [784, 378] width 1568 height 757
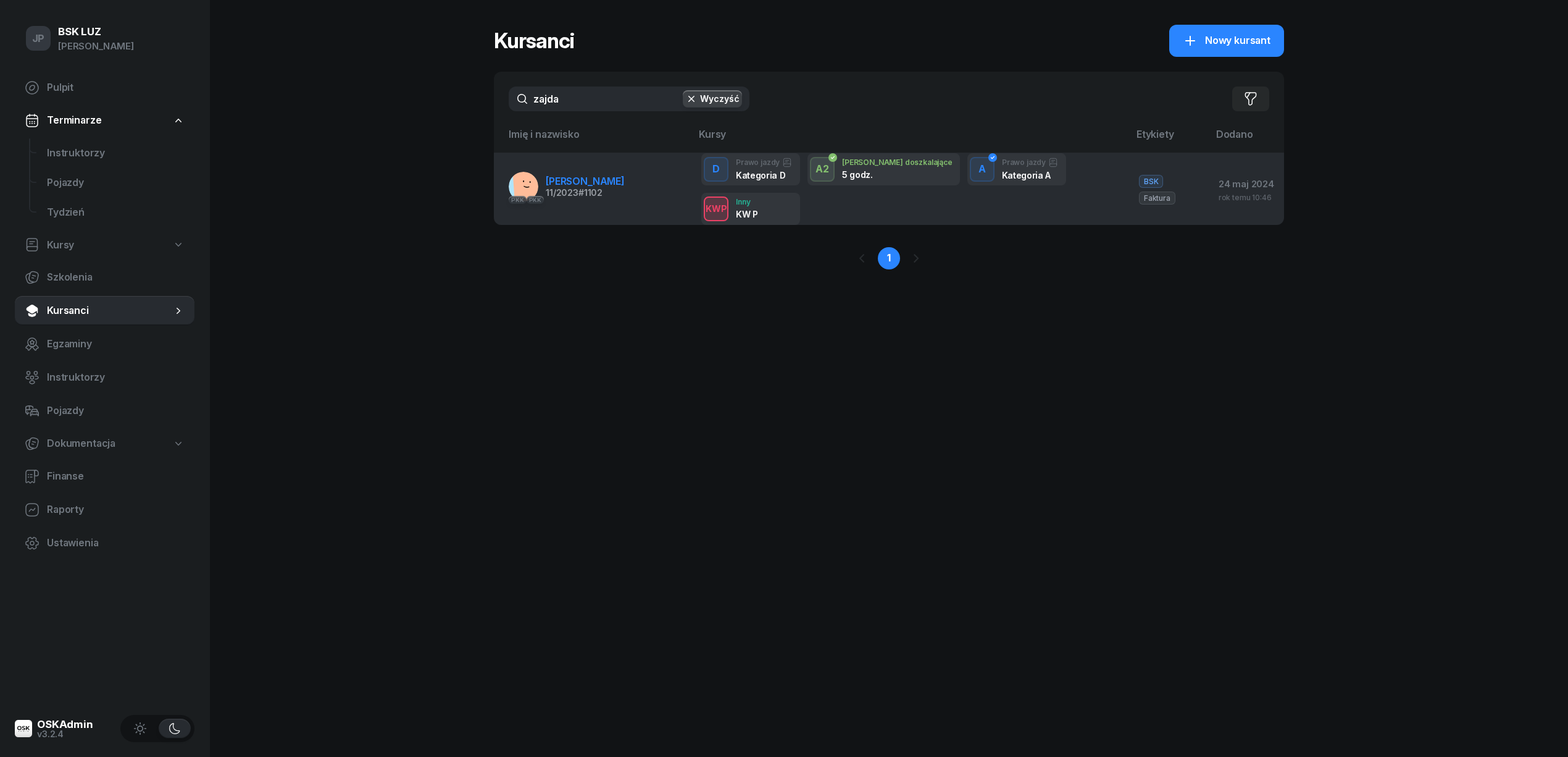
type input "zajda"
click at [574, 183] on span "[PERSON_NAME]" at bounding box center [585, 181] width 79 height 12
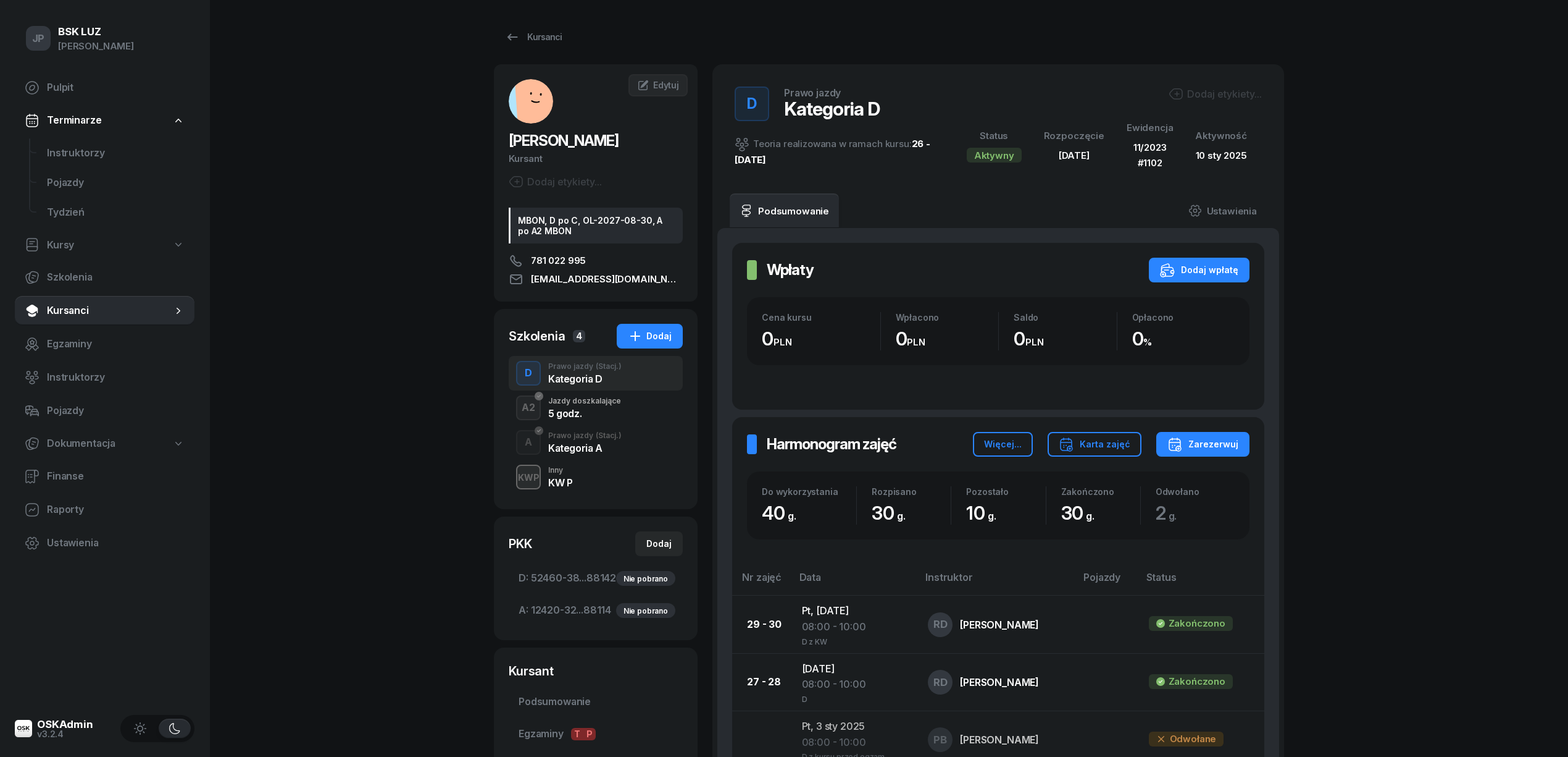
click at [535, 482] on div "KWP" at bounding box center [528, 477] width 31 height 16
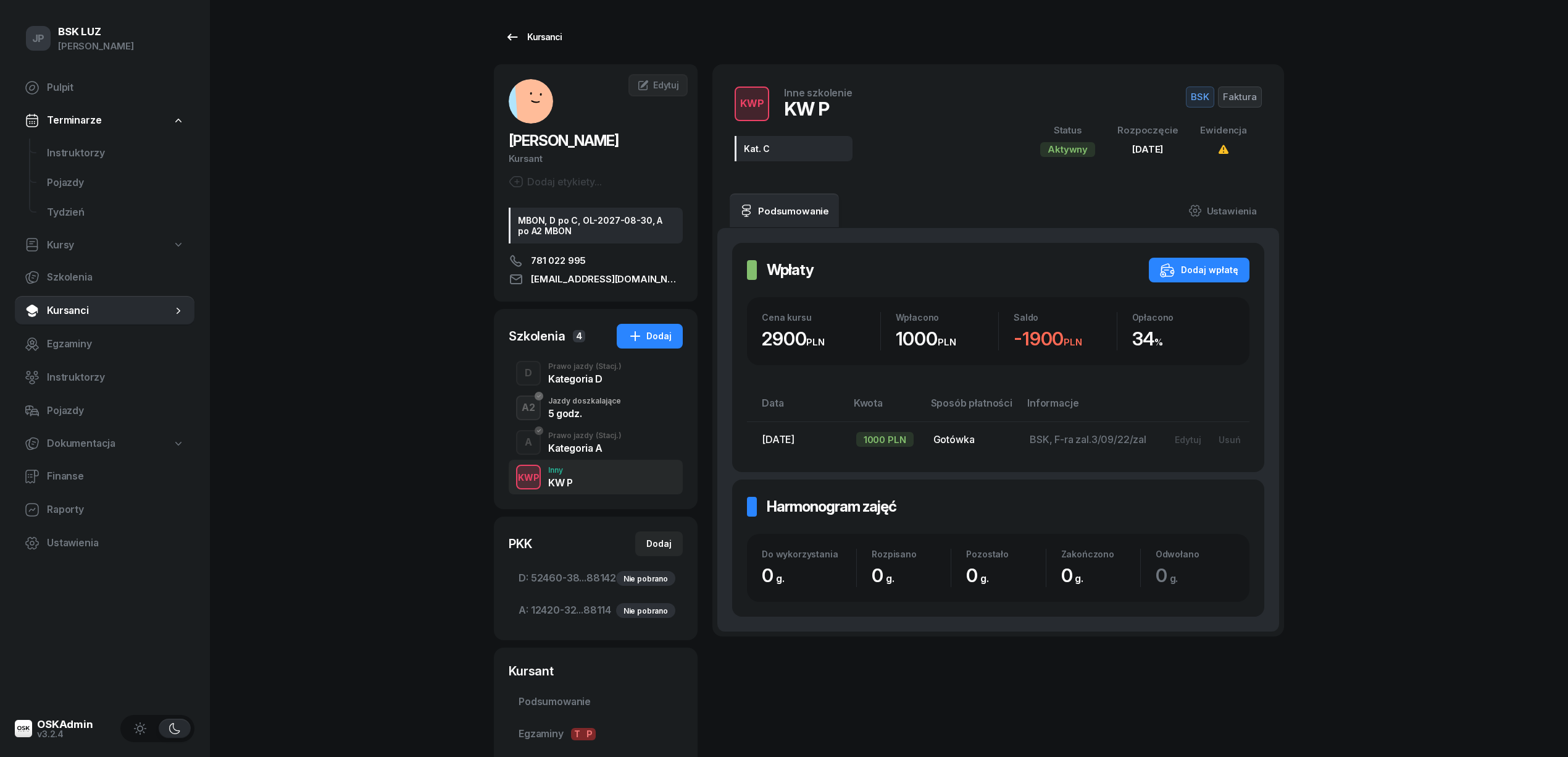
click at [551, 33] on div "Kursanci" at bounding box center [533, 37] width 57 height 15
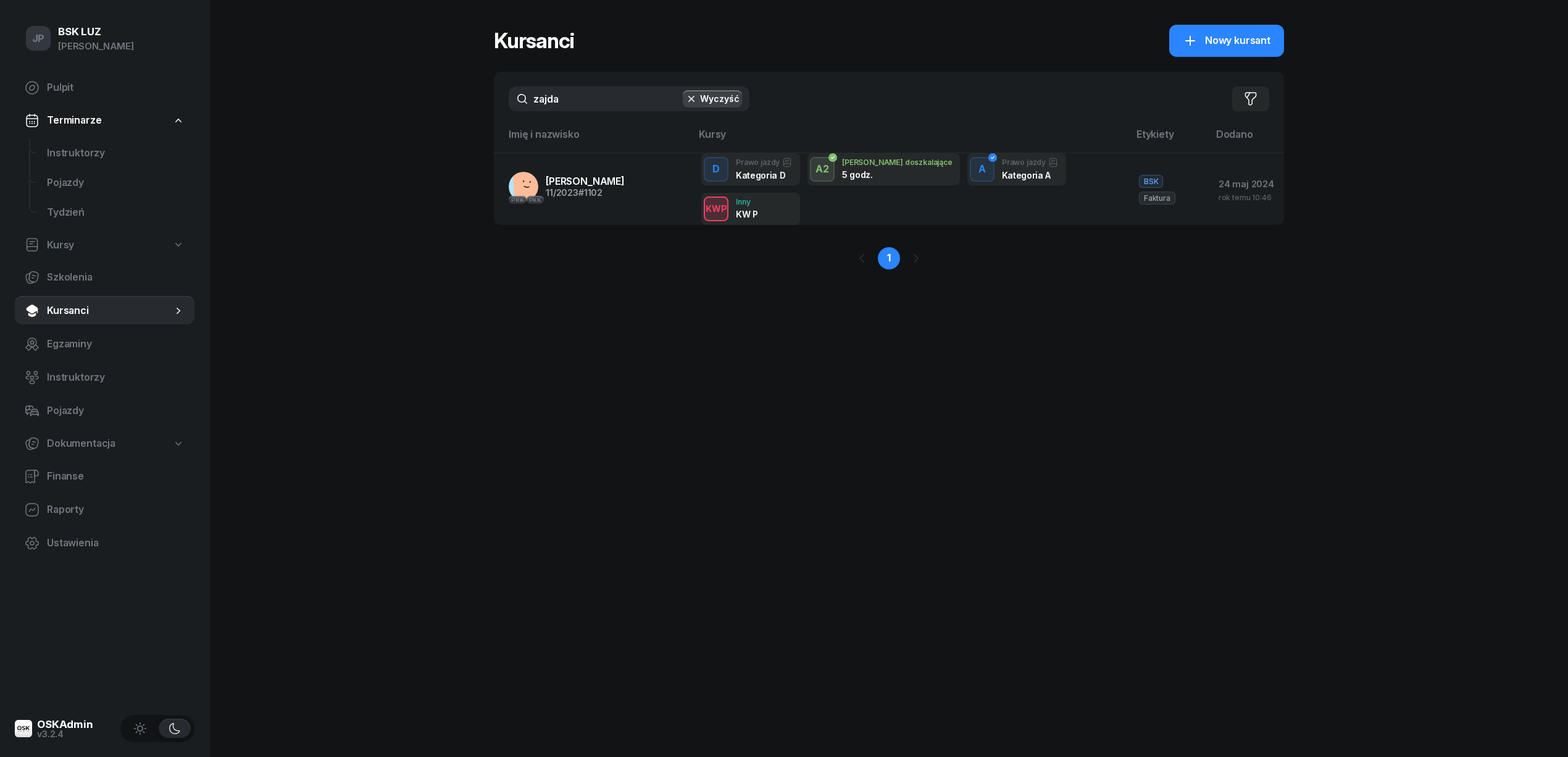
drag, startPoint x: 569, startPoint y: 101, endPoint x: 497, endPoint y: 106, distance: 72.2
click at [497, 106] on div "zajda Wyczyść Filtruj" at bounding box center [889, 99] width 790 height 54
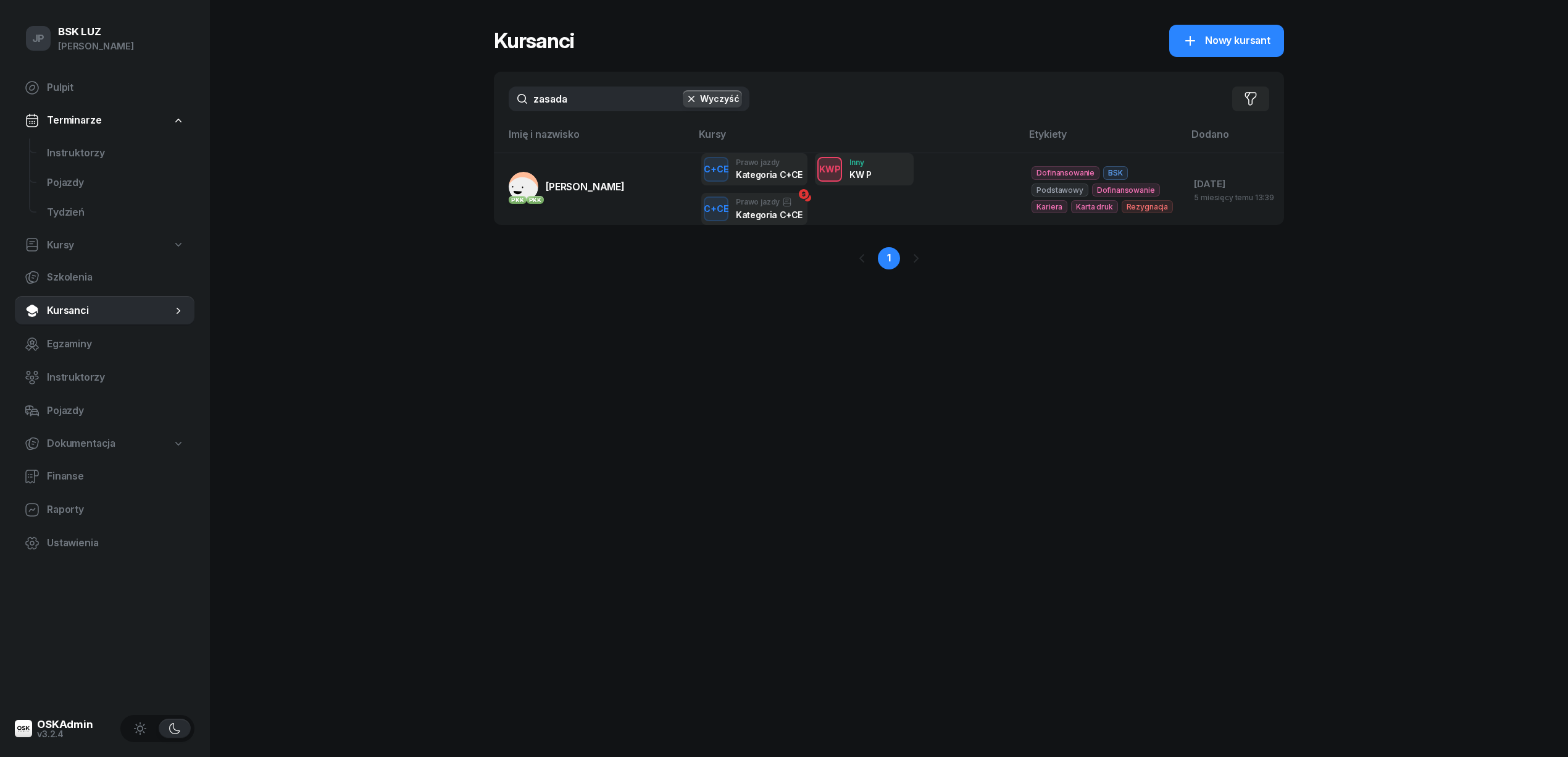
type input "zasada"
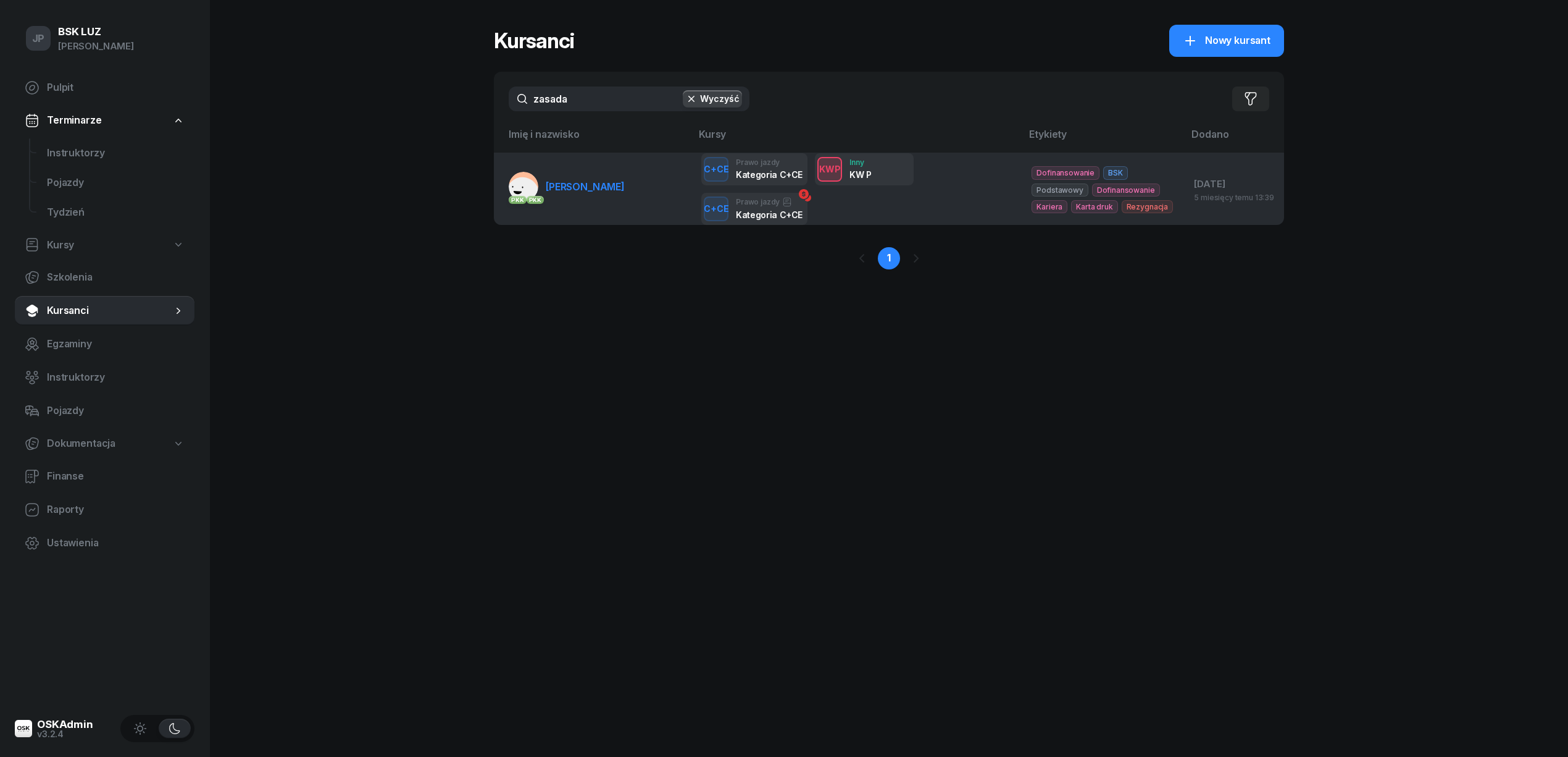
click at [582, 186] on span "[PERSON_NAME]" at bounding box center [585, 186] width 79 height 12
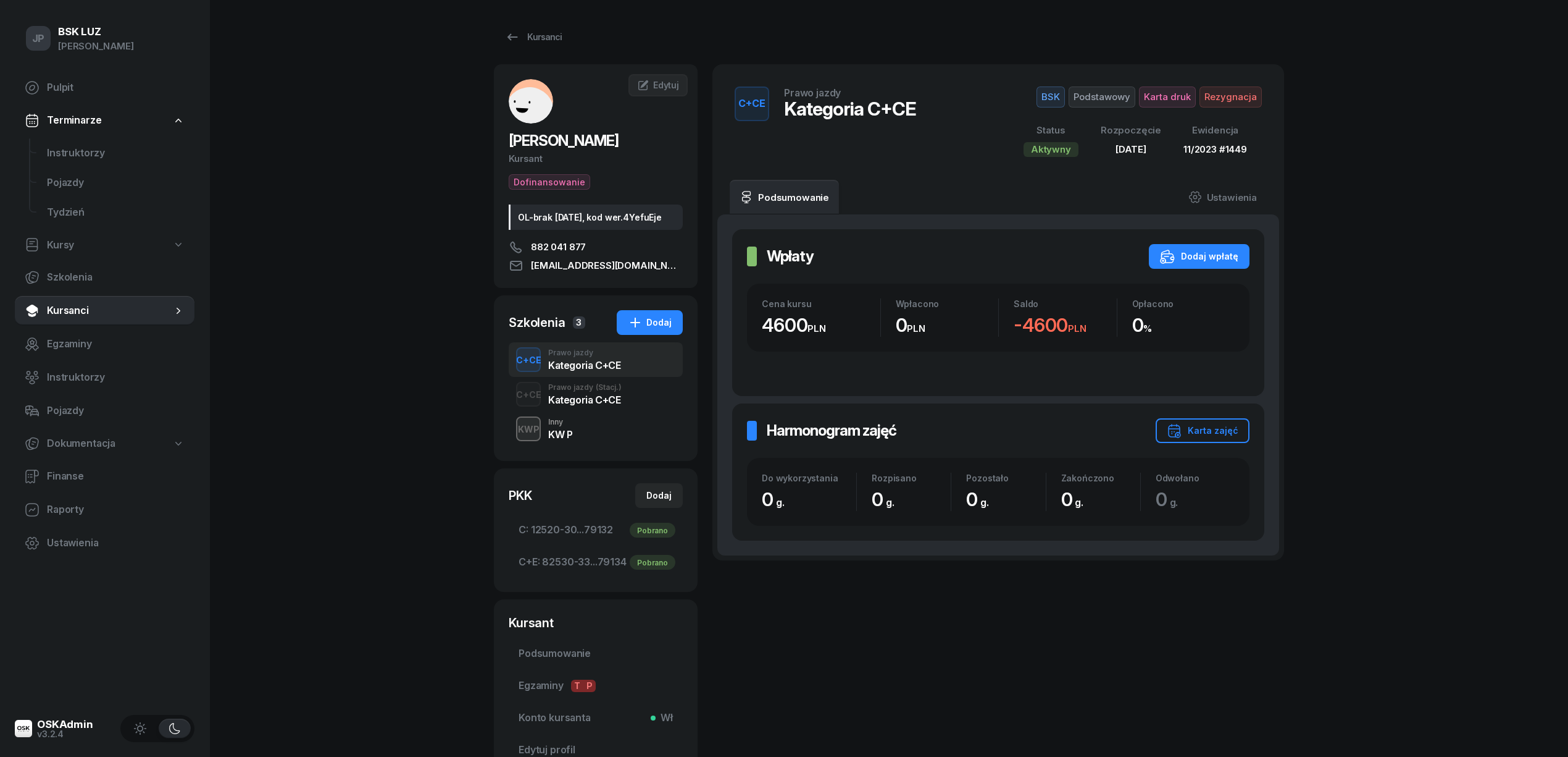
click at [531, 437] on div "KWP" at bounding box center [528, 429] width 31 height 16
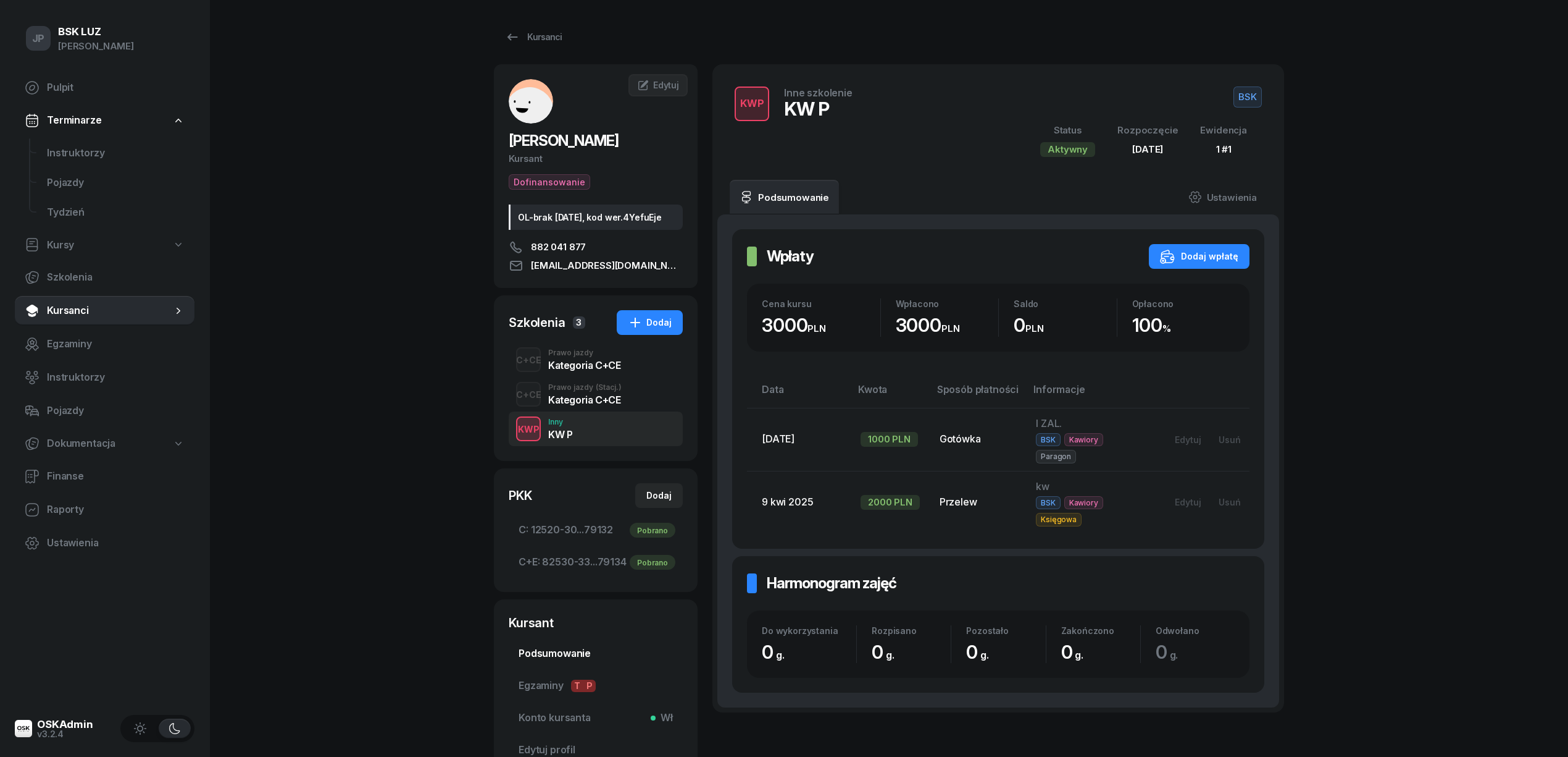
click at [544, 662] on span "Podsumowanie" at bounding box center [596, 654] width 154 height 16
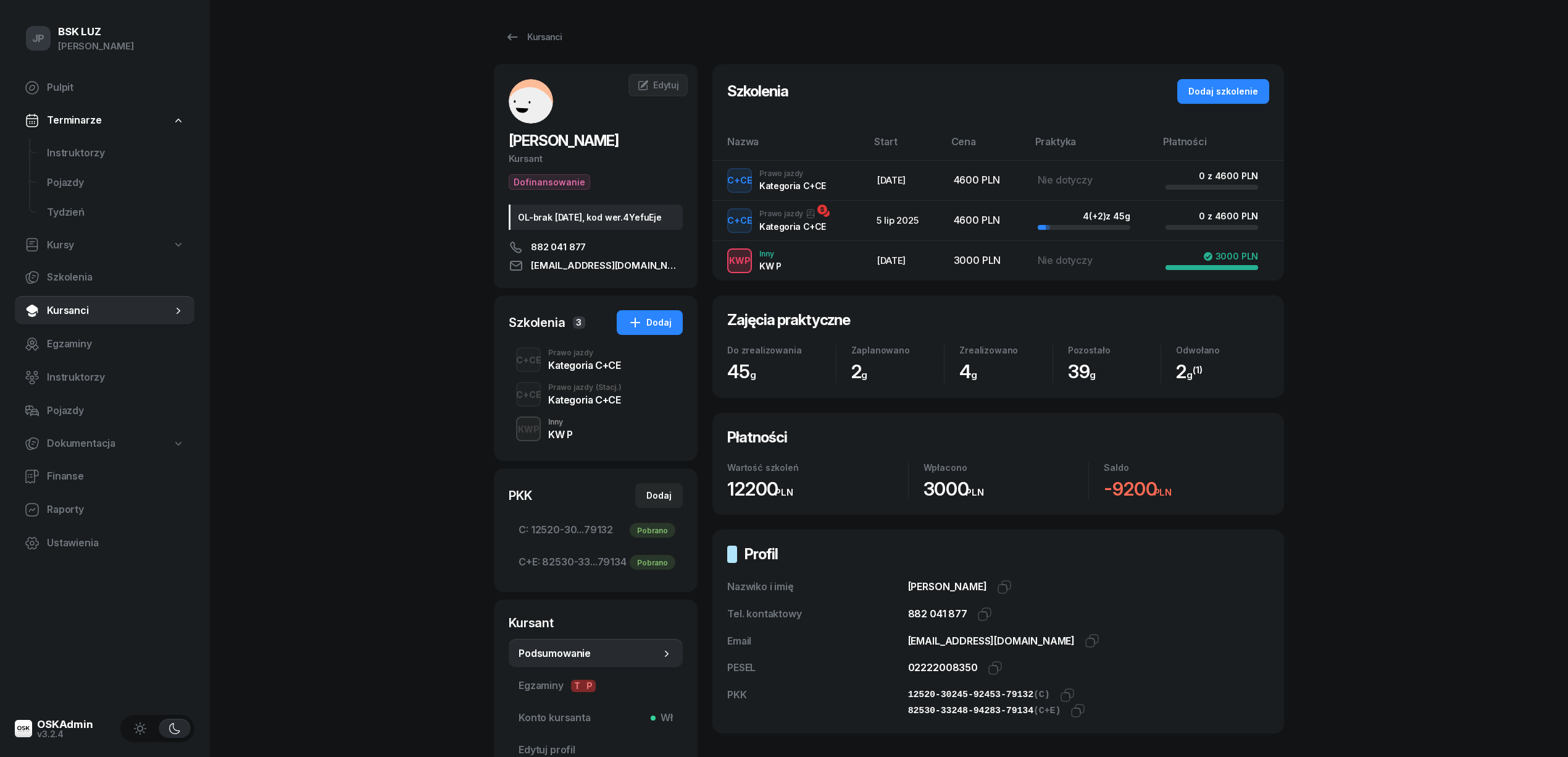
click at [544, 440] on div "KWP Inny KW P" at bounding box center [596, 429] width 174 height 34
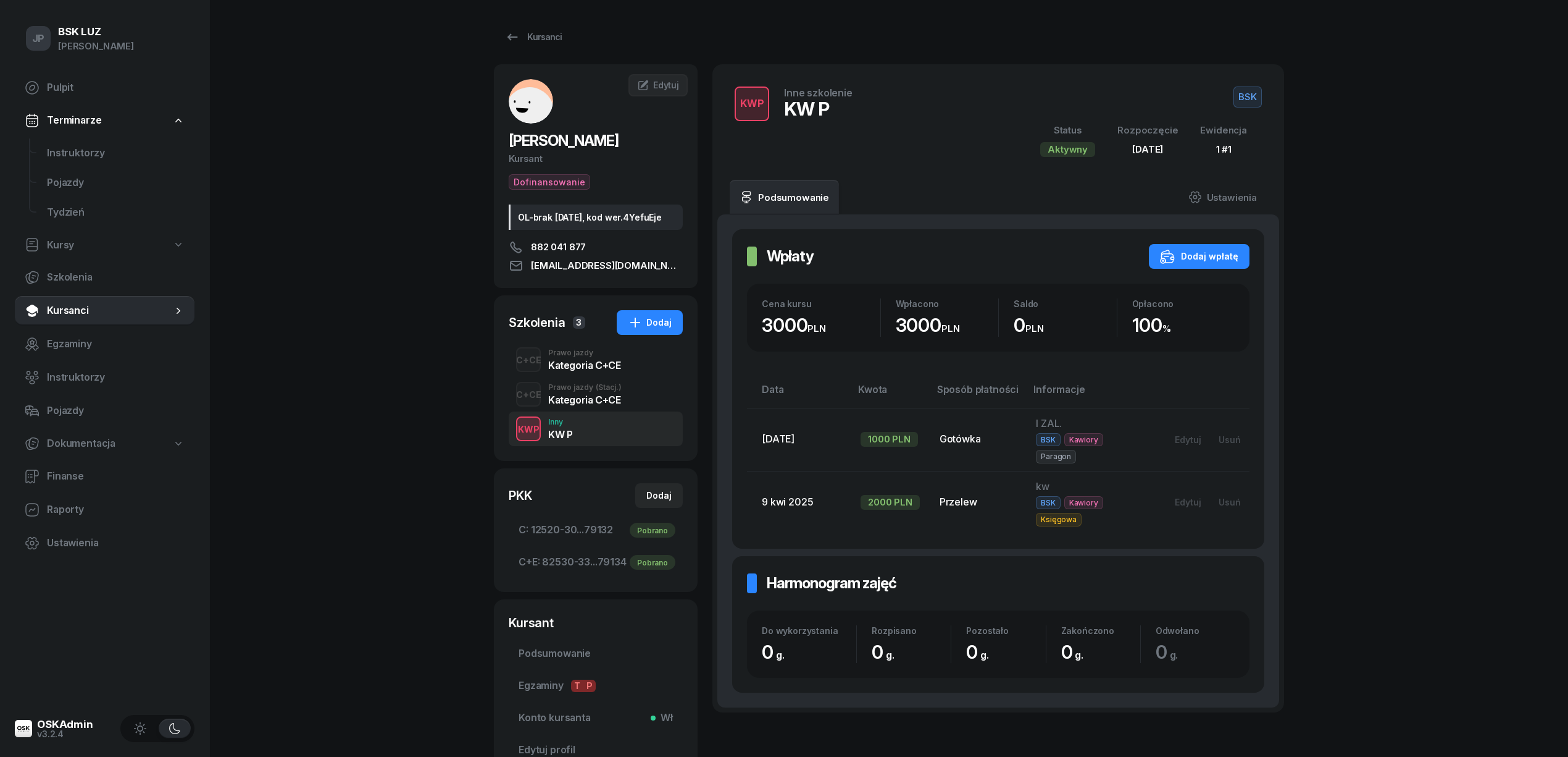
click at [563, 405] on div "Kategoria C+CE" at bounding box center [585, 400] width 74 height 10
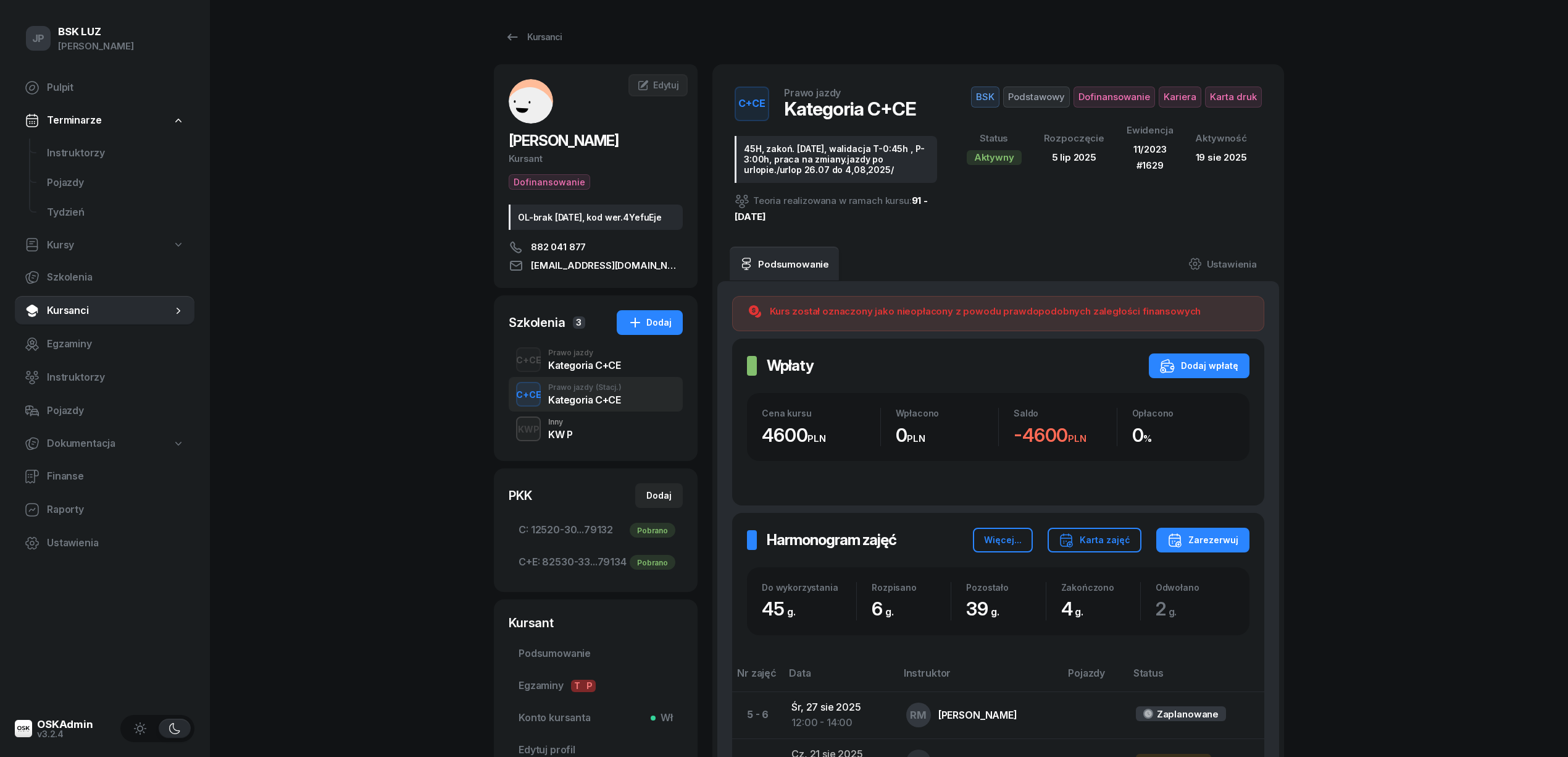
click at [565, 370] on div "Kategoria C+CE" at bounding box center [584, 365] width 72 height 10
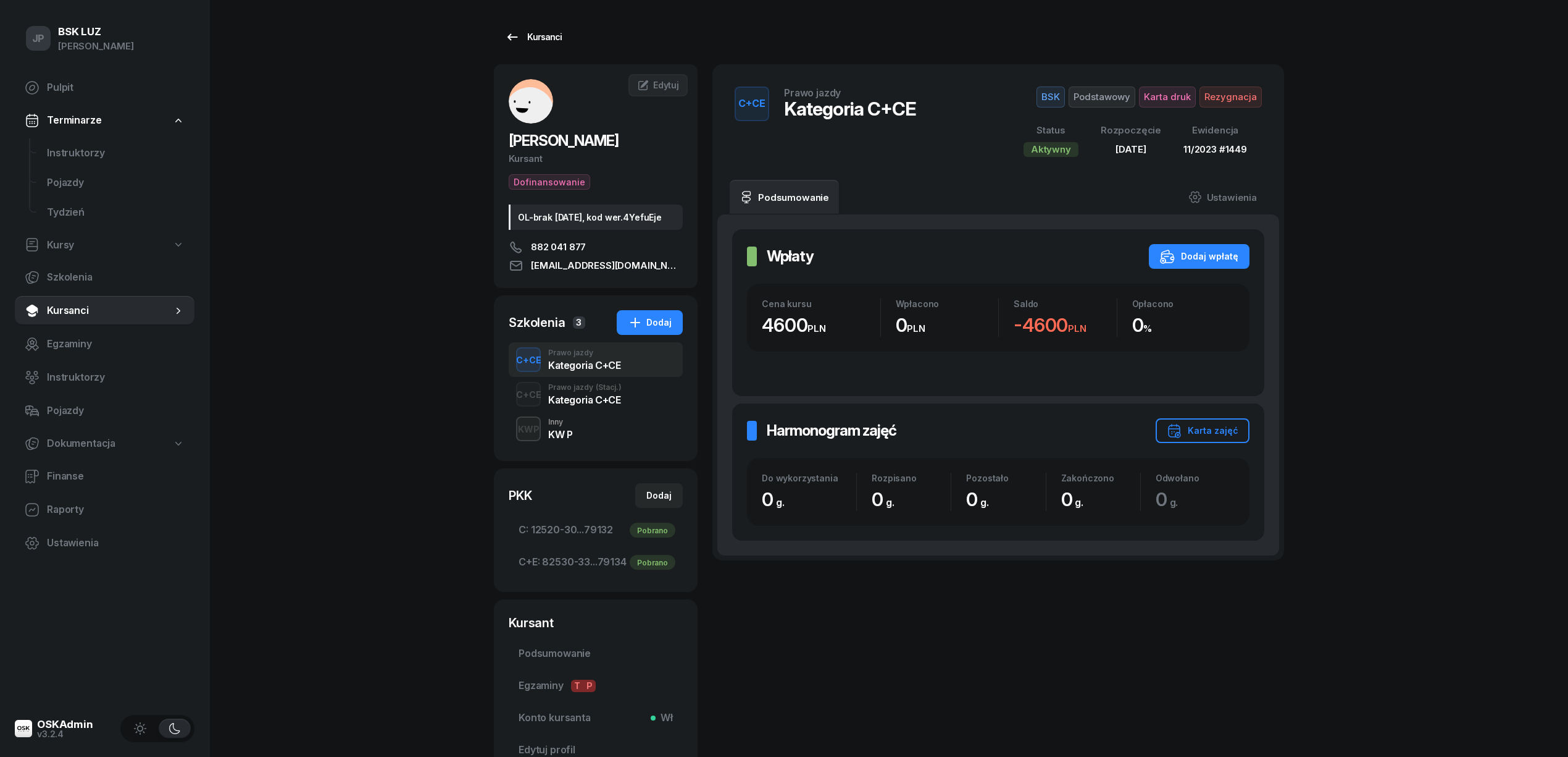
click at [536, 31] on div "Kursanci" at bounding box center [533, 37] width 57 height 15
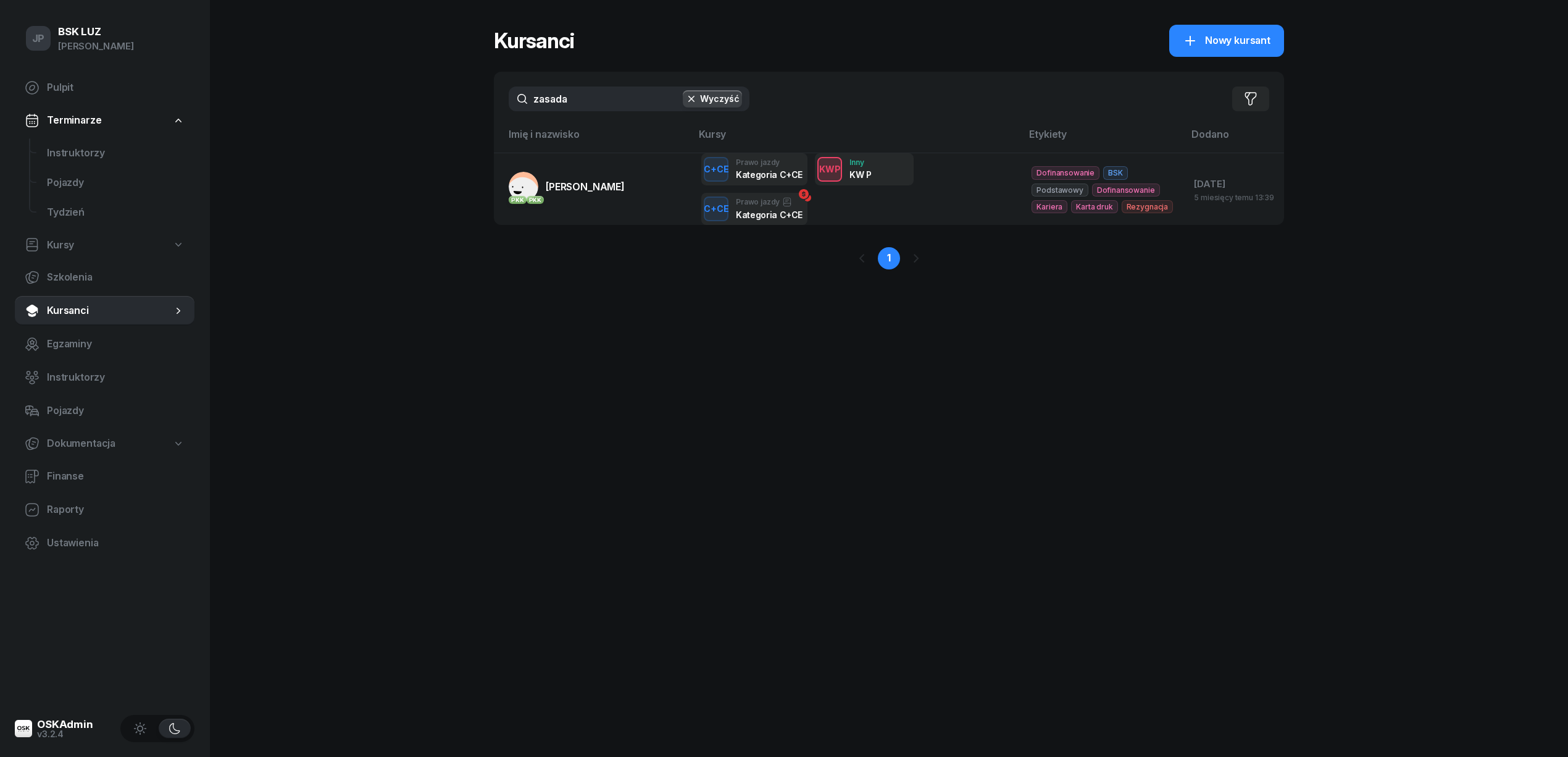
drag, startPoint x: 583, startPoint y: 101, endPoint x: 502, endPoint y: 103, distance: 81.0
click at [502, 103] on div "zasada Wyczyść Filtruj" at bounding box center [889, 99] width 790 height 54
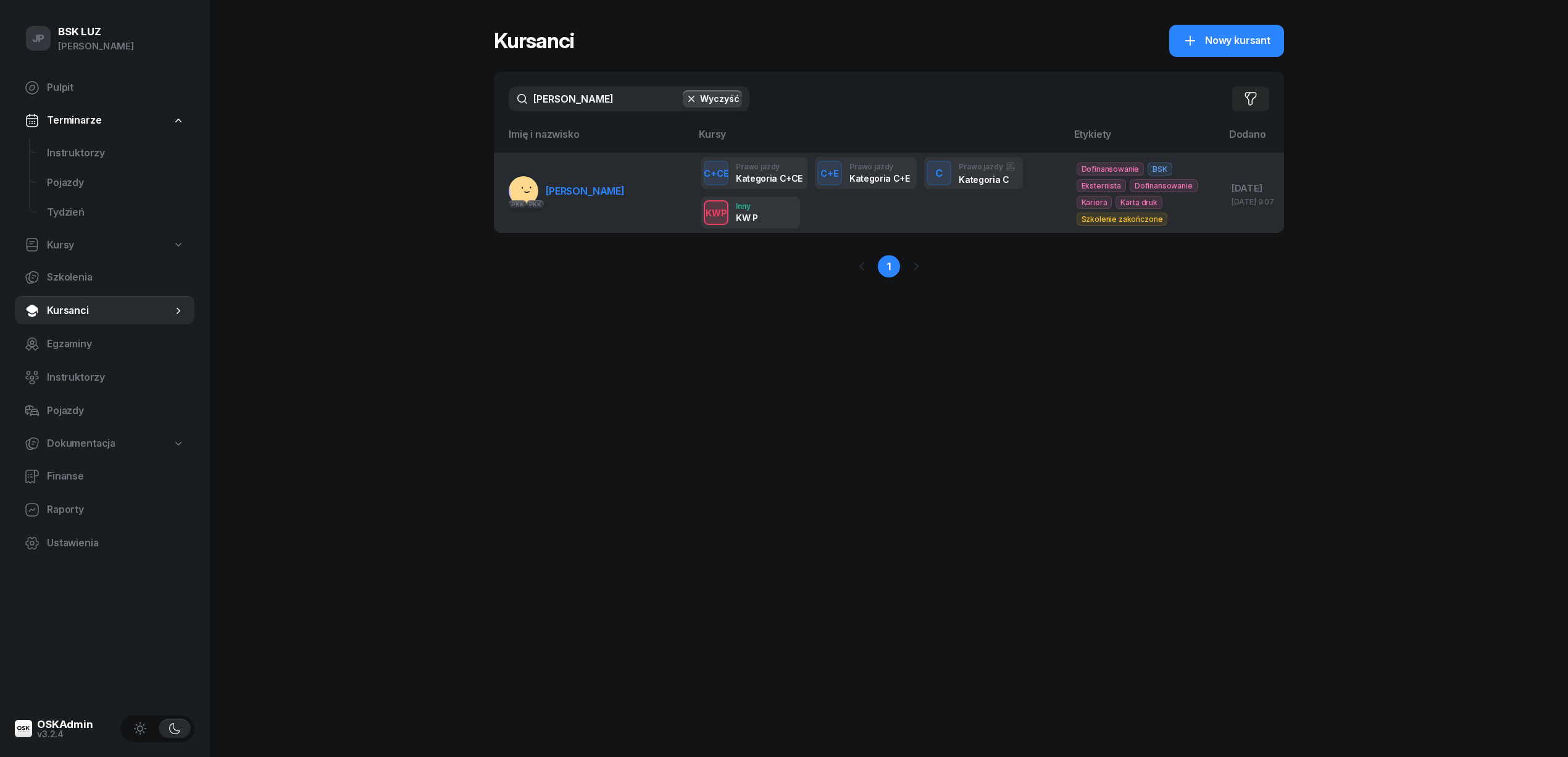
type input "[PERSON_NAME]"
click at [560, 193] on span "[PERSON_NAME]" at bounding box center [585, 190] width 79 height 12
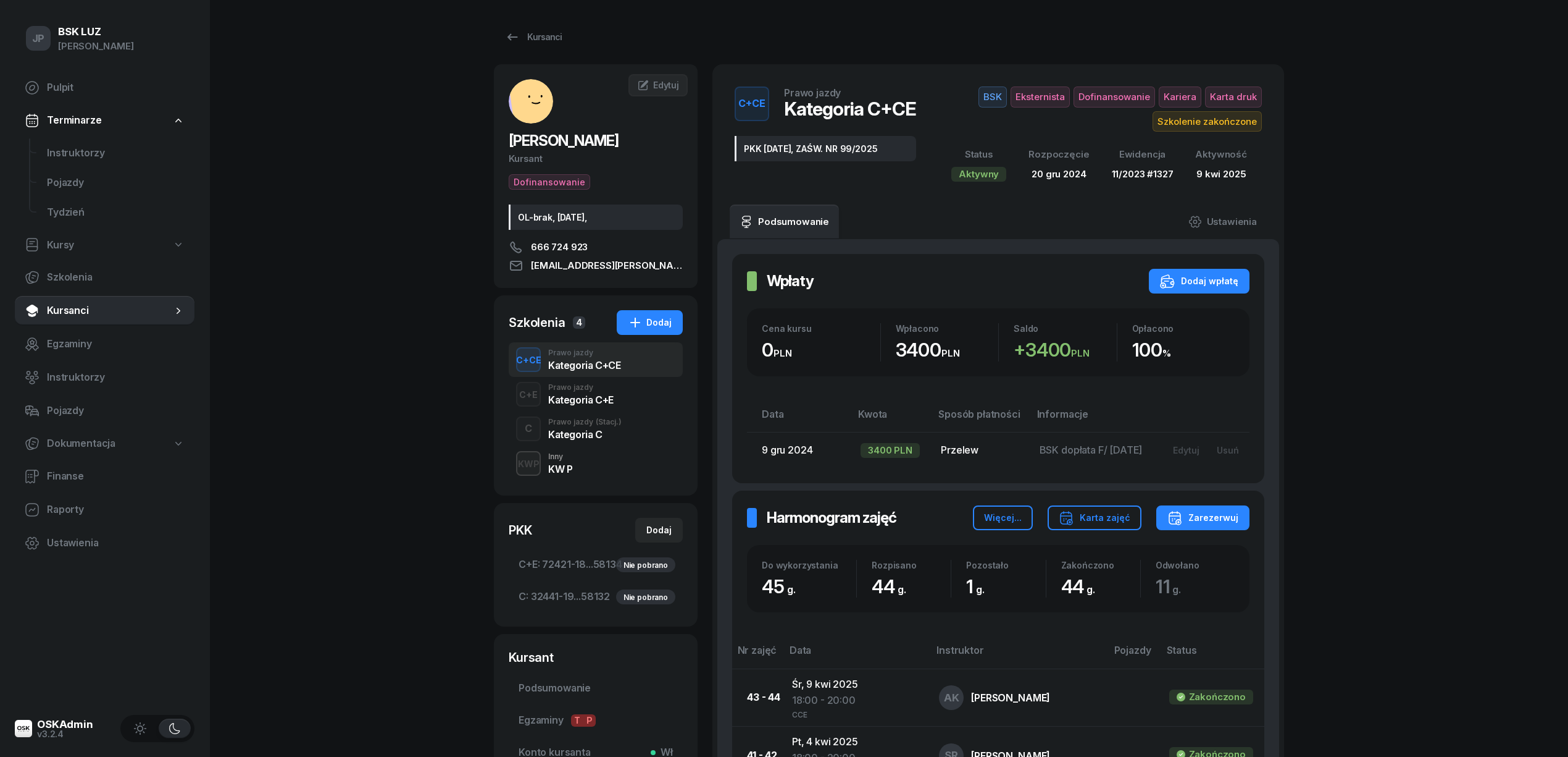
click at [553, 462] on div "KW P" at bounding box center [560, 467] width 24 height 14
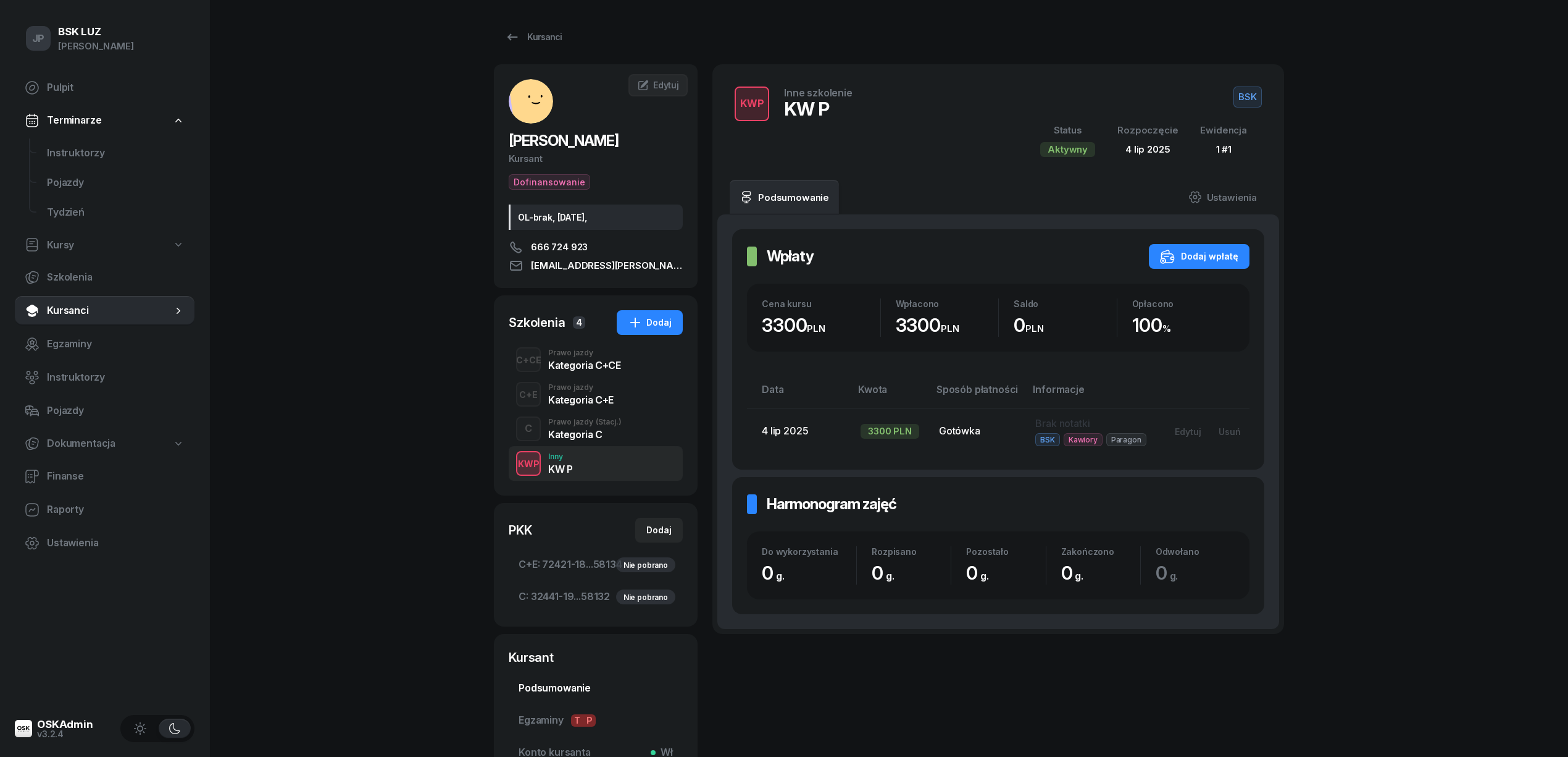
click at [541, 690] on span "Podsumowanie" at bounding box center [596, 688] width 154 height 16
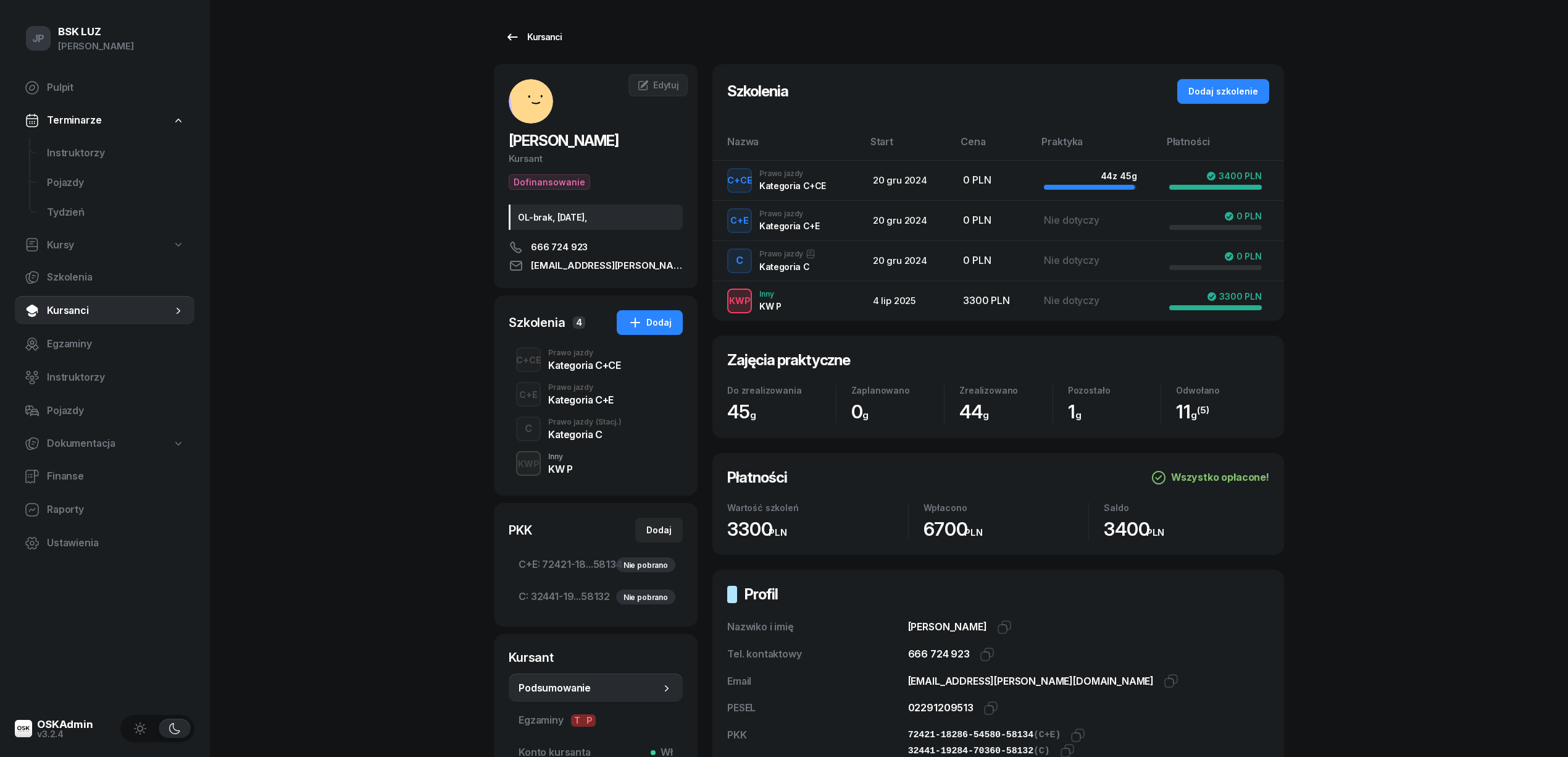
click at [548, 39] on div "Kursanci" at bounding box center [533, 37] width 57 height 15
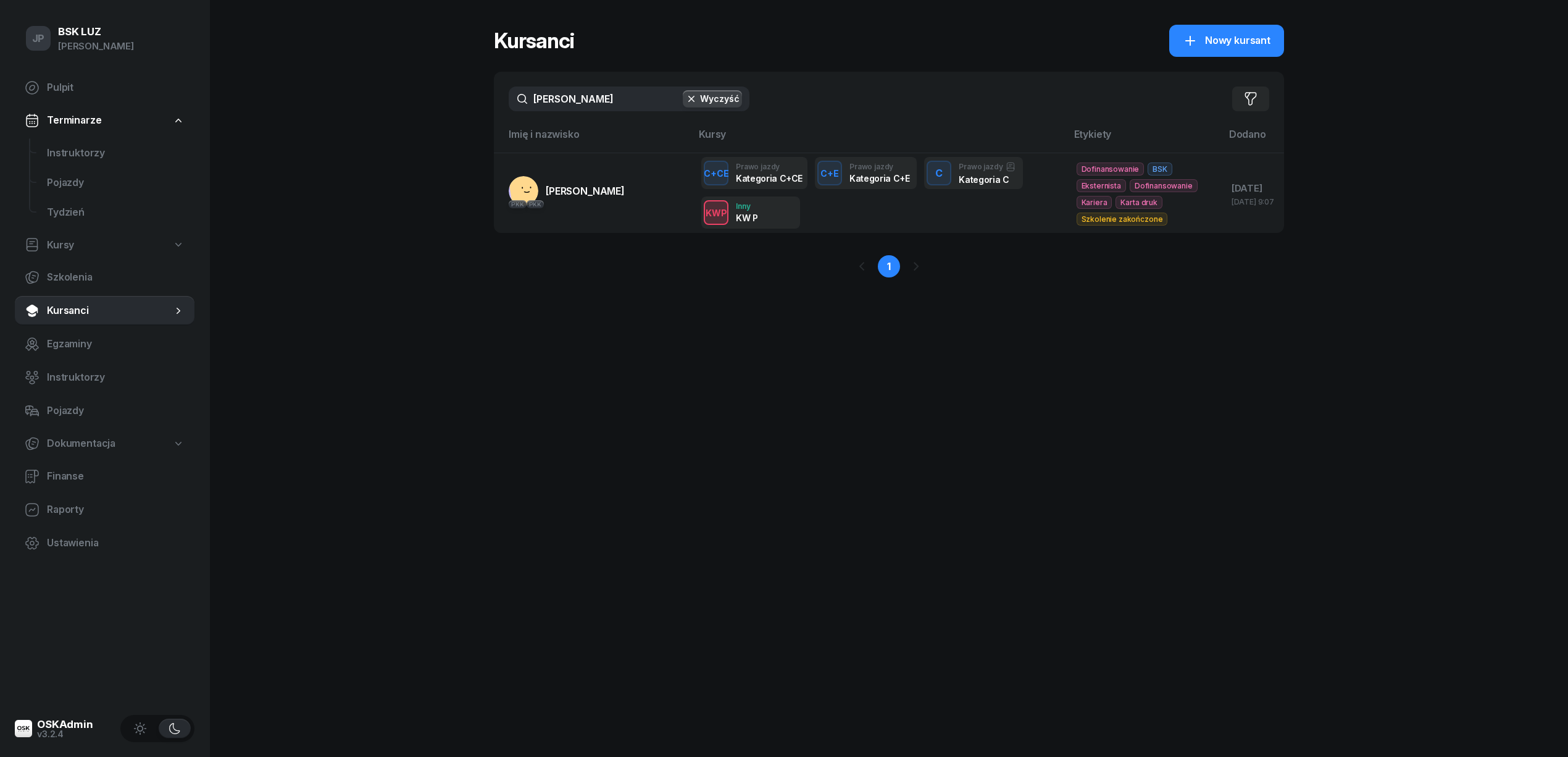
drag, startPoint x: 576, startPoint y: 99, endPoint x: 516, endPoint y: 108, distance: 60.7
click at [516, 108] on input "[PERSON_NAME]" at bounding box center [629, 99] width 240 height 25
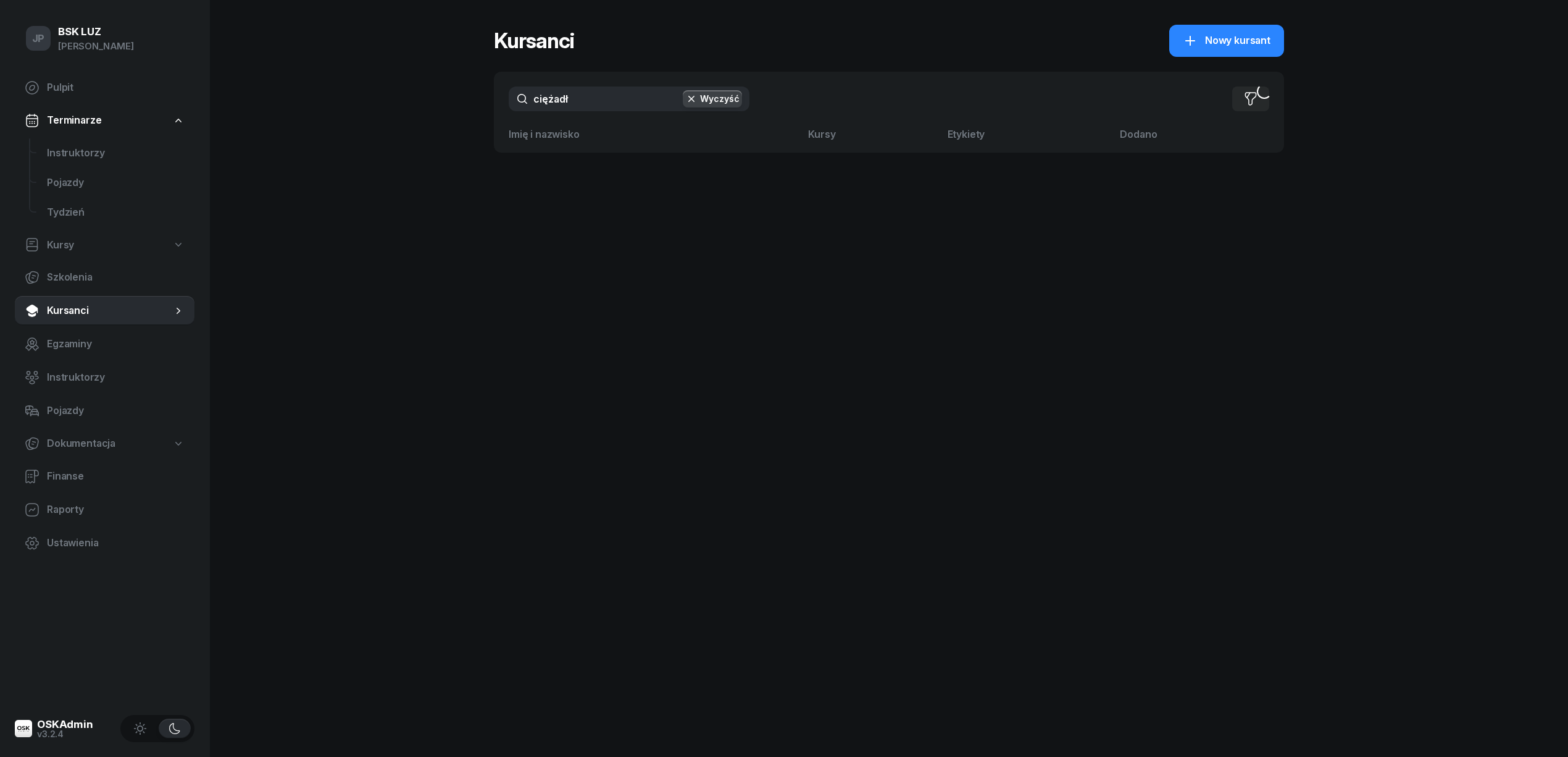
type input "[PERSON_NAME]"
